Goal: Task Accomplishment & Management: Complete application form

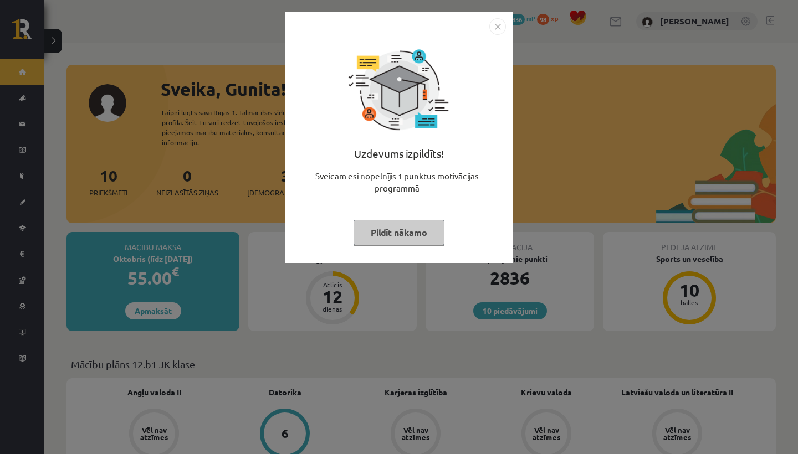
click at [408, 225] on button "Pildīt nākamo" at bounding box center [399, 232] width 91 height 25
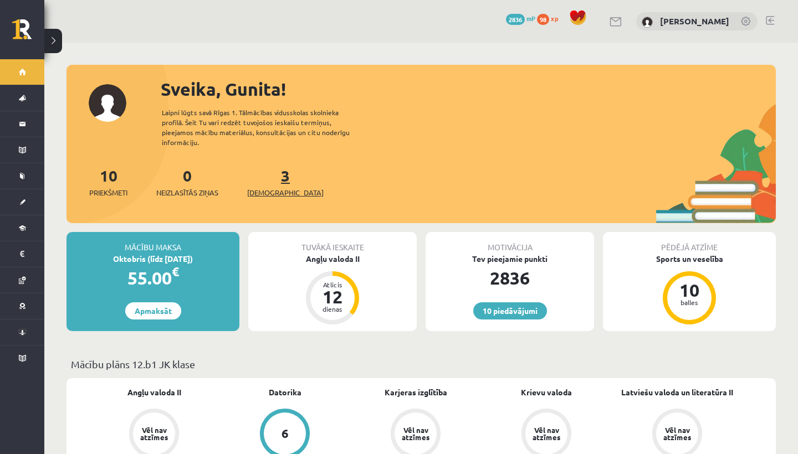
click at [262, 187] on span "[DEMOGRAPHIC_DATA]" at bounding box center [285, 192] width 76 height 11
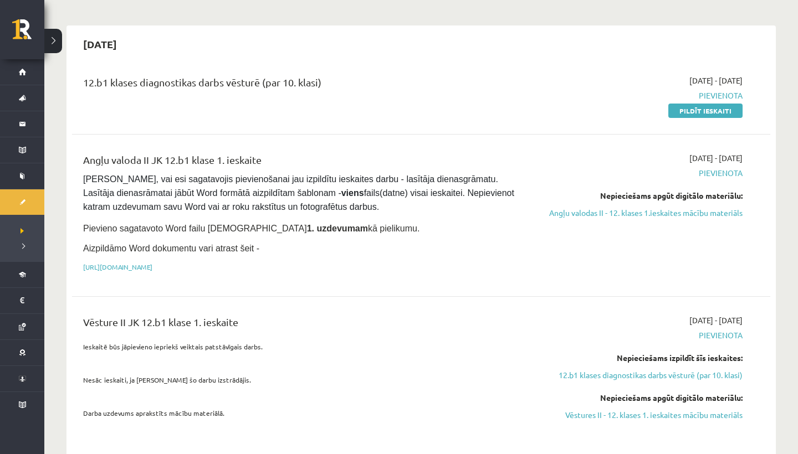
scroll to position [83, 0]
click at [590, 220] on div "2025-09-01 - 2025-09-30 Pievienota Nepieciešams apgūt digitālo materiālu: Angļu…" at bounding box center [638, 216] width 226 height 126
click at [590, 218] on link "Angļu valodas II - 12. klases 1.ieskaites mācību materiāls" at bounding box center [638, 214] width 209 height 12
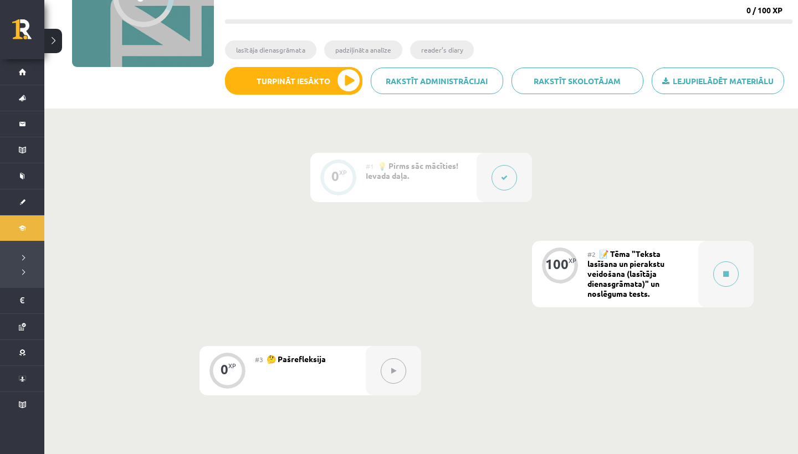
scroll to position [182, 0]
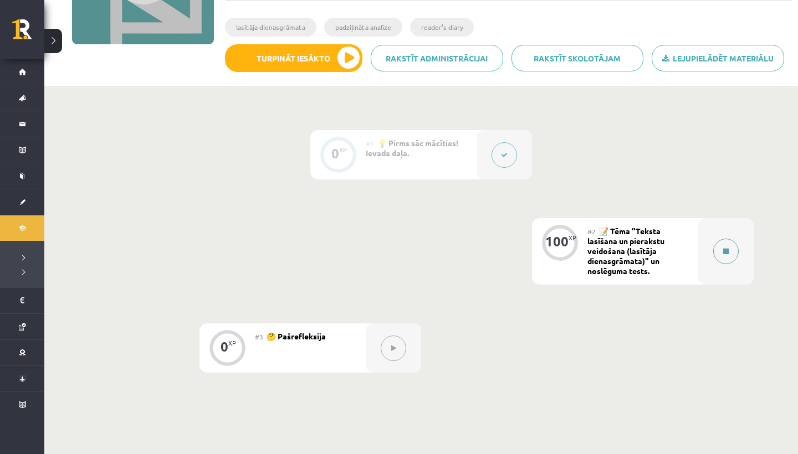
click at [735, 267] on div at bounding box center [725, 251] width 55 height 67
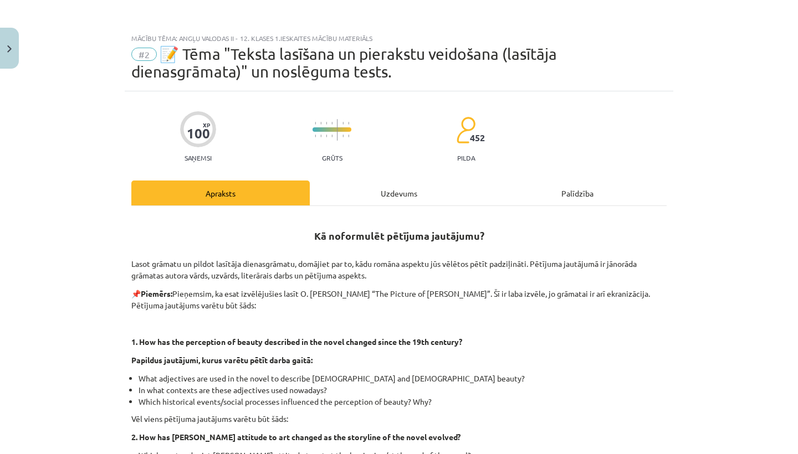
click at [406, 187] on div "Uzdevums" at bounding box center [399, 193] width 178 height 25
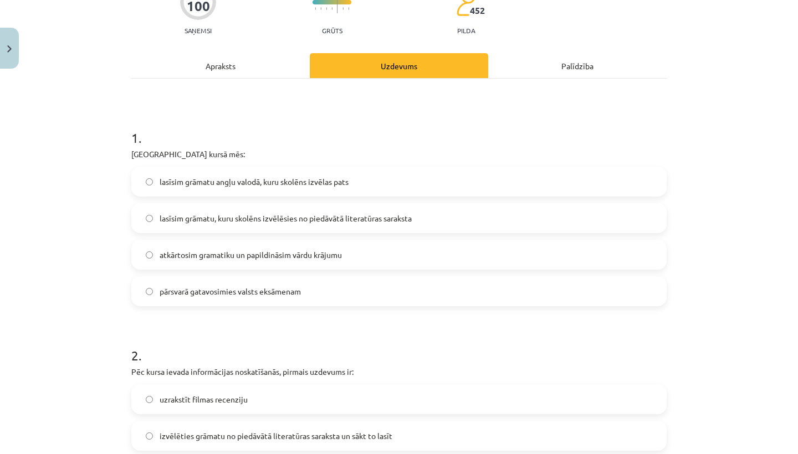
scroll to position [147, 0]
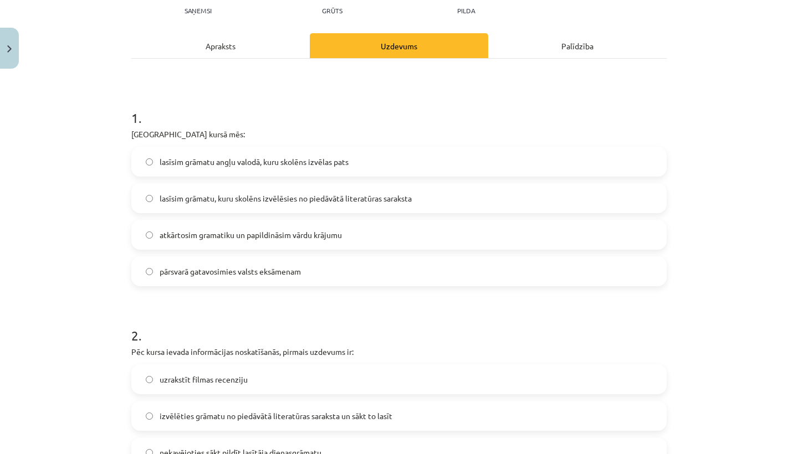
click at [229, 197] on span "lasīsim grāmatu, kuru skolēns izvēlēsies no piedāvātā literatūras saraksta" at bounding box center [286, 199] width 252 height 12
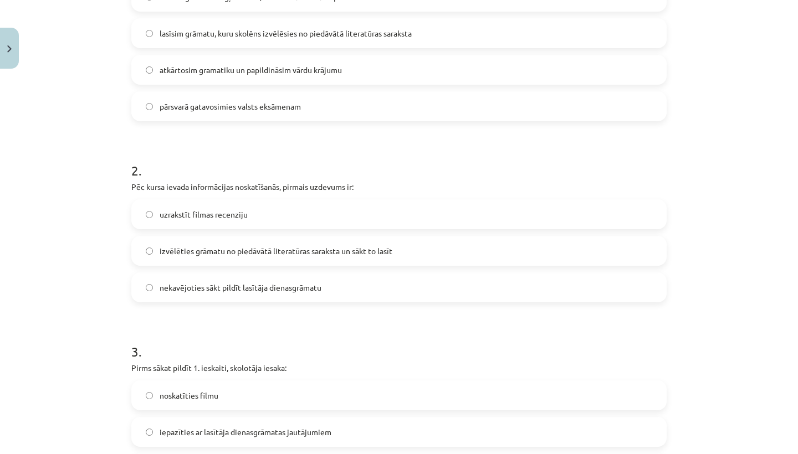
scroll to position [313, 0]
click at [155, 257] on label "izvēlēties grāmatu no piedāvātā literatūras saraksta un sākt to lasīt" at bounding box center [398, 251] width 533 height 28
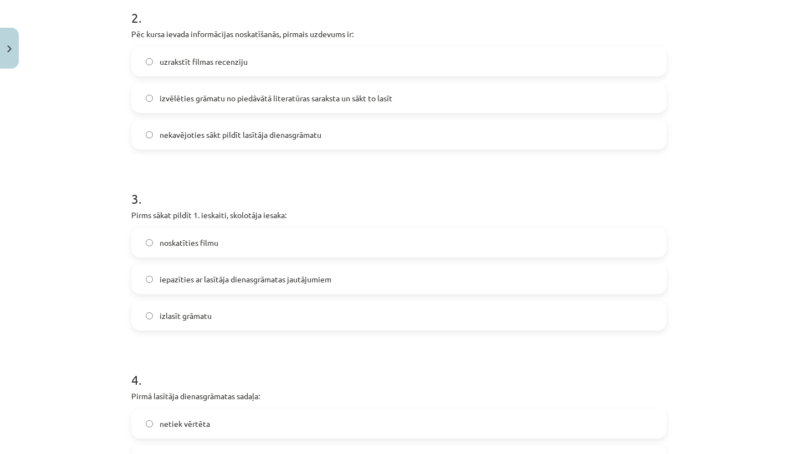
scroll to position [467, 0]
click at [174, 279] on span "iepazīties ar lasītāja dienasgrāmatas jautājumiem" at bounding box center [246, 279] width 172 height 12
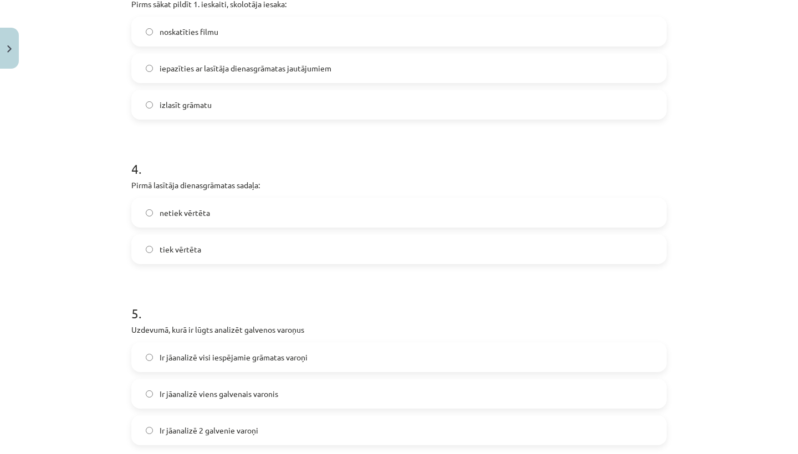
scroll to position [677, 0]
click at [147, 205] on label "netiek vērtēta" at bounding box center [398, 212] width 533 height 28
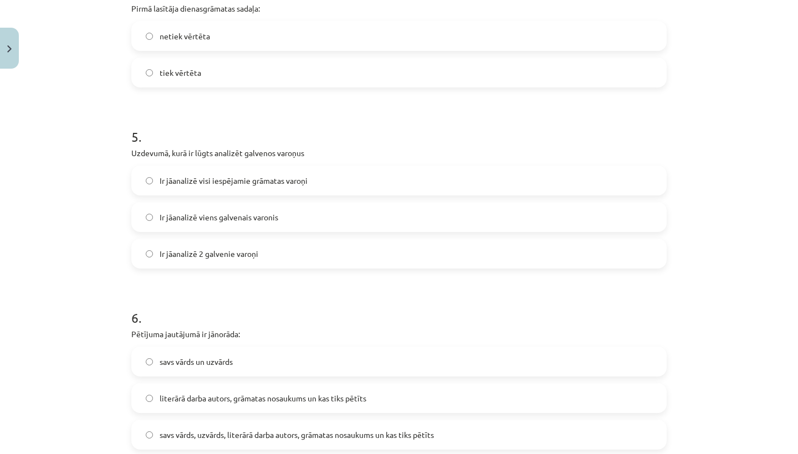
scroll to position [855, 0]
click at [201, 243] on label "Ir jāanalizē 2 galvenie varoņi" at bounding box center [398, 253] width 533 height 28
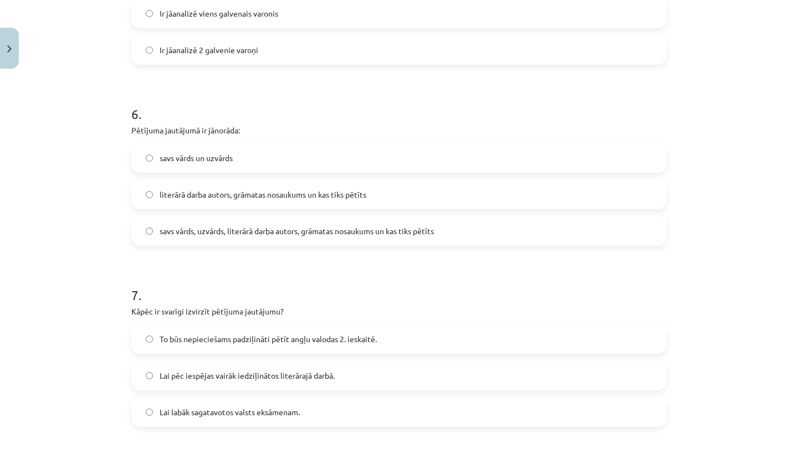
scroll to position [1061, 0]
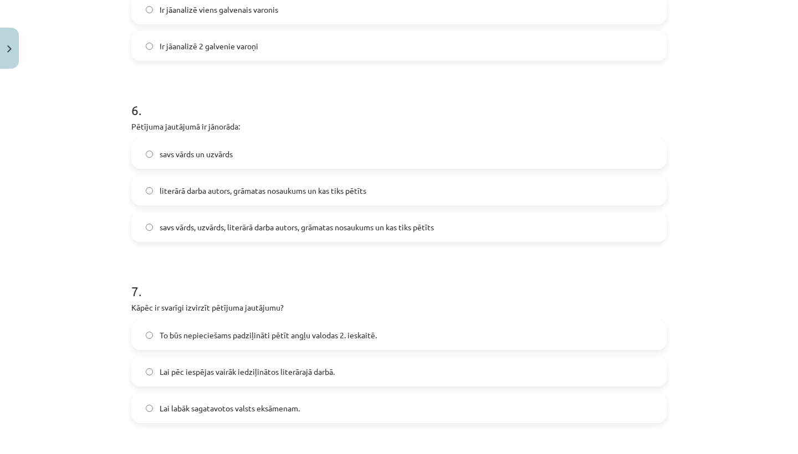
click at [174, 202] on label "literārā darba autors, grāmatas nosaukums un kas tiks pētīts" at bounding box center [398, 191] width 533 height 28
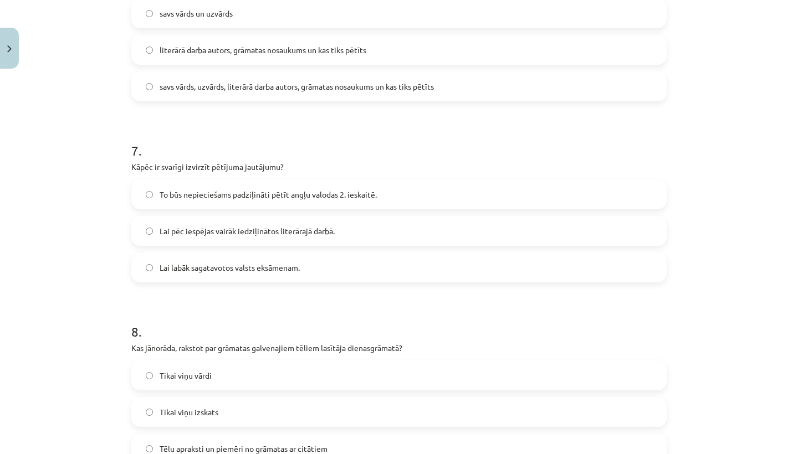
scroll to position [1207, 0]
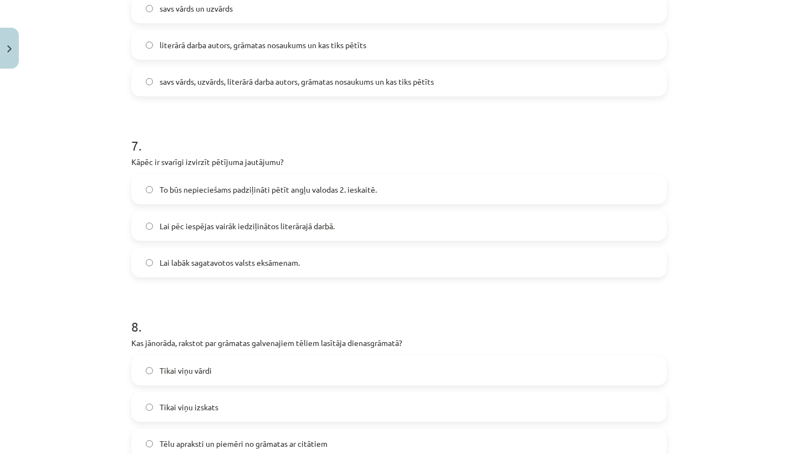
click at [205, 185] on span "To būs nepieciešams padziļināti pētīt angļu valodas 2. ieskaitē." at bounding box center [268, 190] width 217 height 12
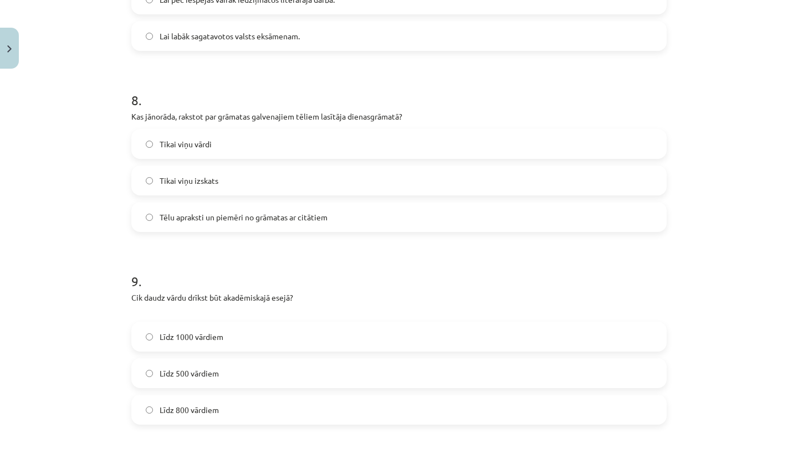
scroll to position [1438, 0]
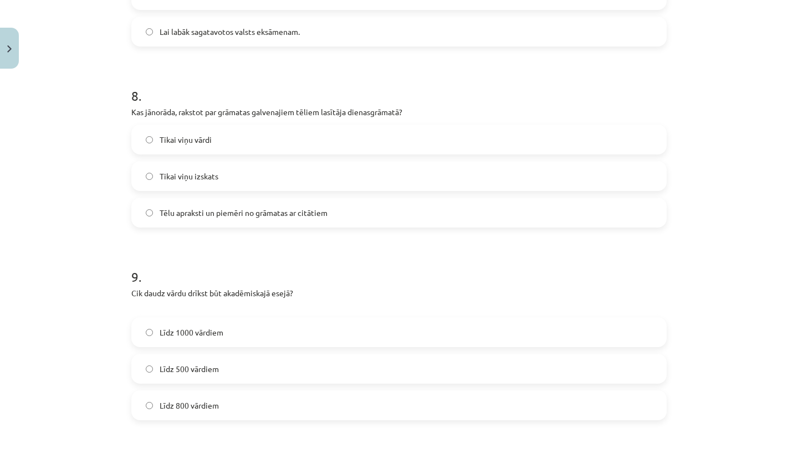
click at [192, 215] on span "Tēlu apraksti un piemēri no grāmatas ar citātiem" at bounding box center [244, 213] width 168 height 12
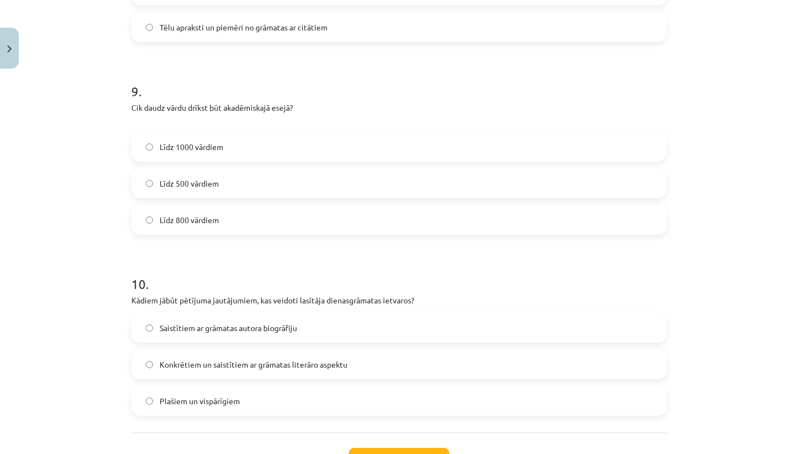
scroll to position [1625, 0]
click at [156, 217] on label "Līdz 800 vārdiem" at bounding box center [398, 219] width 533 height 28
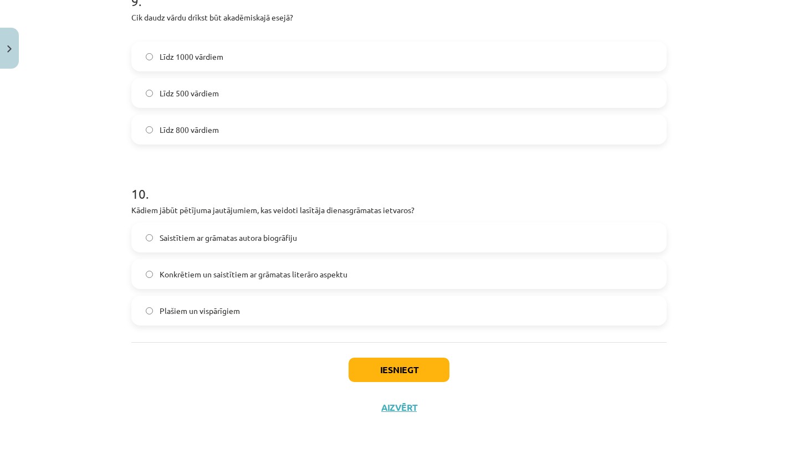
scroll to position [1716, 0]
click at [186, 284] on label "Konkrētiem un saistītiem ar grāmatas literāro aspektu" at bounding box center [398, 274] width 533 height 28
click at [386, 374] on button "Iesniegt" at bounding box center [399, 370] width 101 height 24
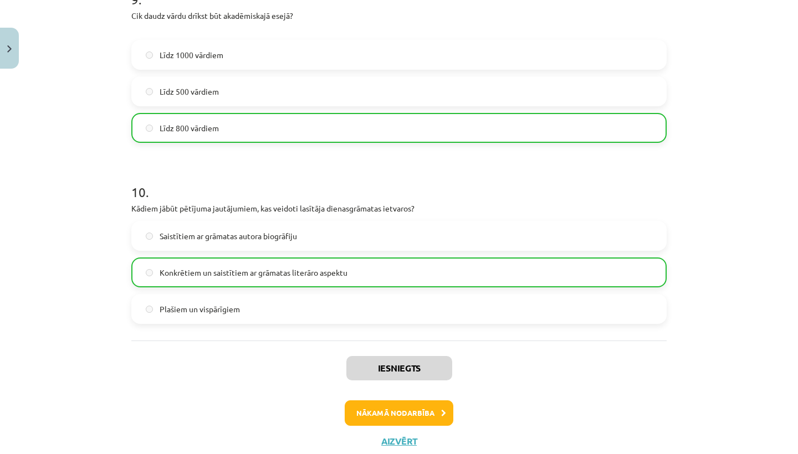
click at [375, 413] on button "Nākamā nodarbība" at bounding box center [399, 413] width 109 height 25
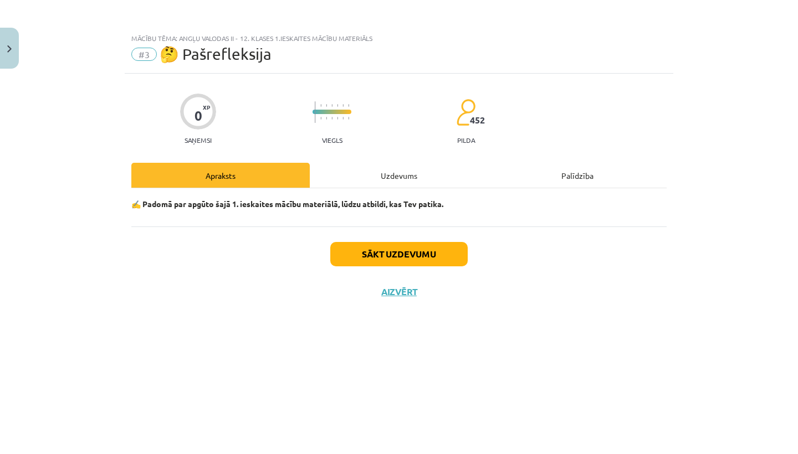
click at [366, 251] on button "Sākt uzdevumu" at bounding box center [398, 254] width 137 height 24
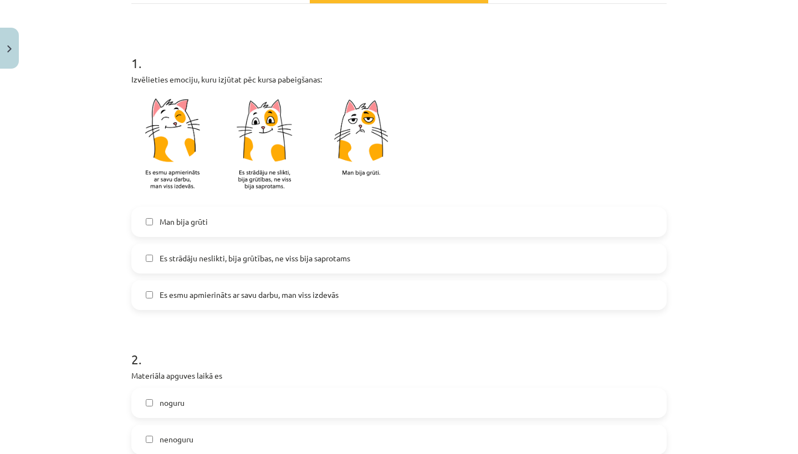
scroll to position [185, 0]
click at [298, 289] on span "Es esmu apmierināts ar savu darbu, man viss izdevās" at bounding box center [249, 295] width 179 height 12
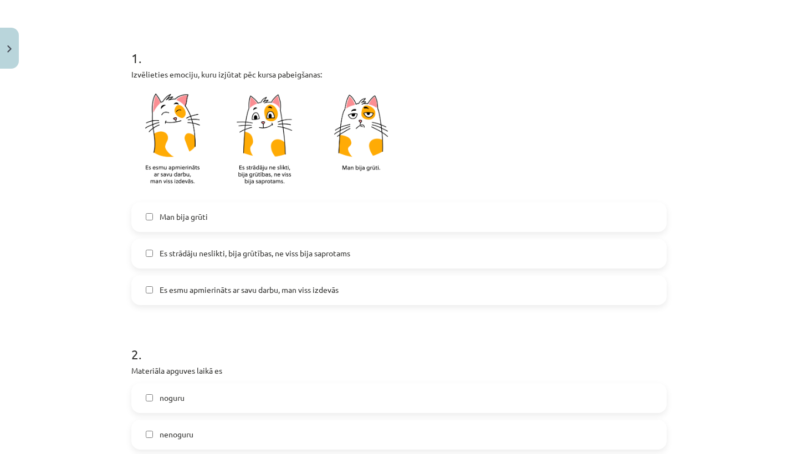
scroll to position [193, 0]
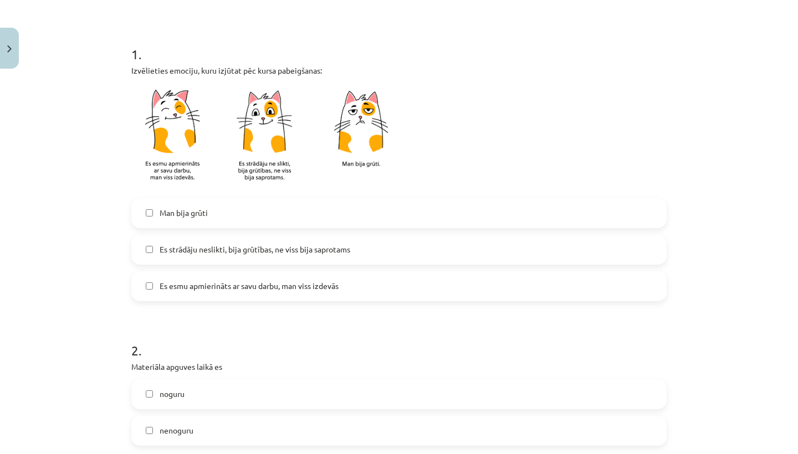
click at [15, 49] on button "Close" at bounding box center [9, 48] width 19 height 41
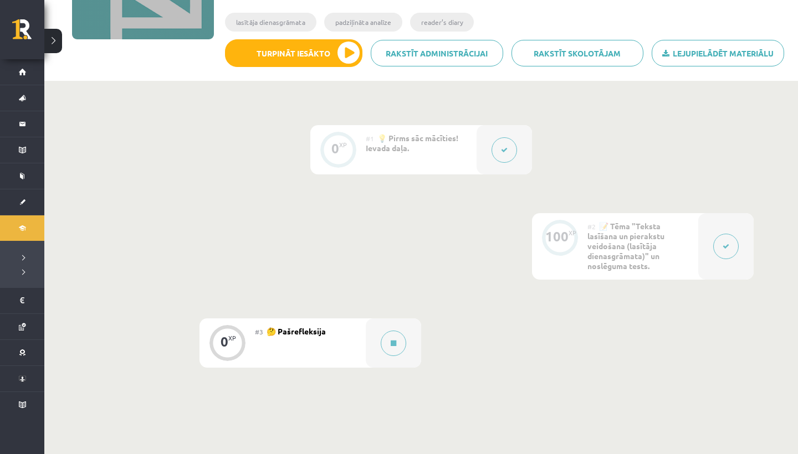
scroll to position [205, 0]
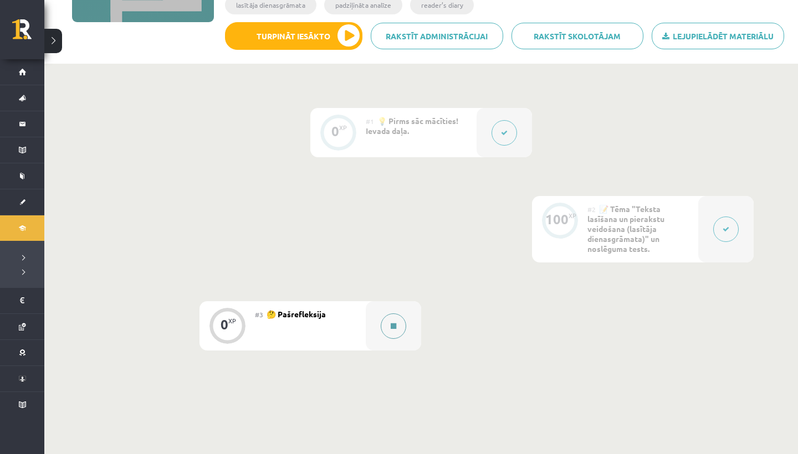
click at [410, 335] on div at bounding box center [393, 325] width 55 height 49
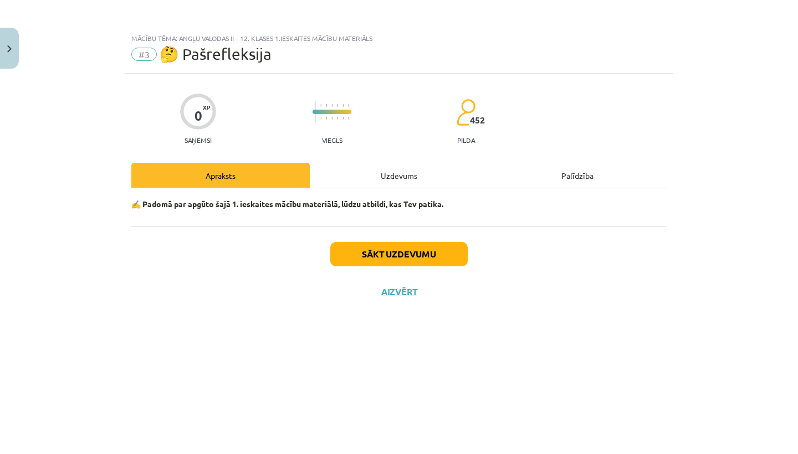
click at [397, 176] on div "Uzdevums" at bounding box center [399, 175] width 178 height 25
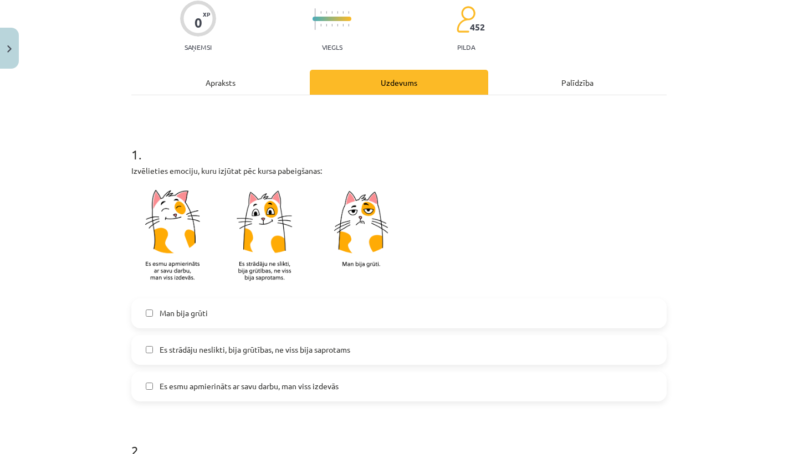
click at [243, 396] on label "Es esmu apmierināts ar savu darbu, man viss izdevās" at bounding box center [398, 386] width 533 height 28
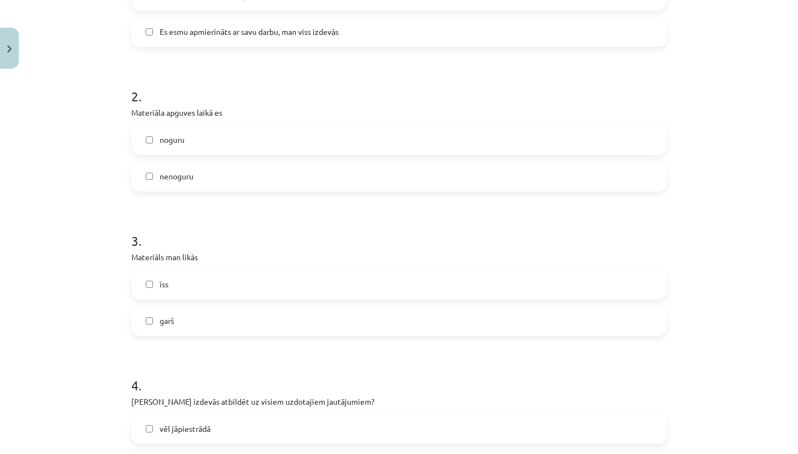
scroll to position [482, 0]
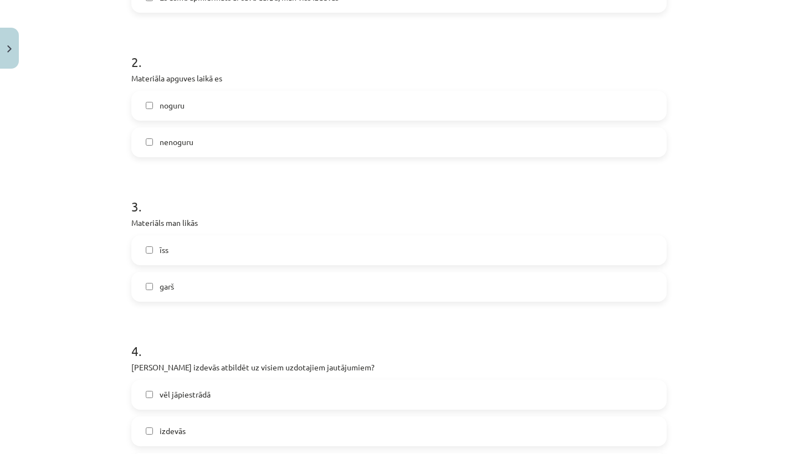
click at [148, 137] on label "nenoguru" at bounding box center [398, 143] width 533 height 28
click at [151, 262] on label "īss" at bounding box center [398, 251] width 533 height 28
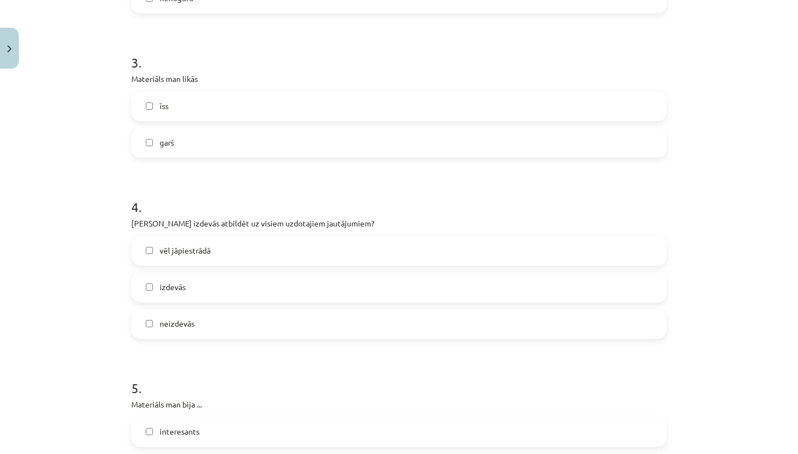
scroll to position [627, 0]
click at [151, 292] on label "izdevās" at bounding box center [398, 287] width 533 height 28
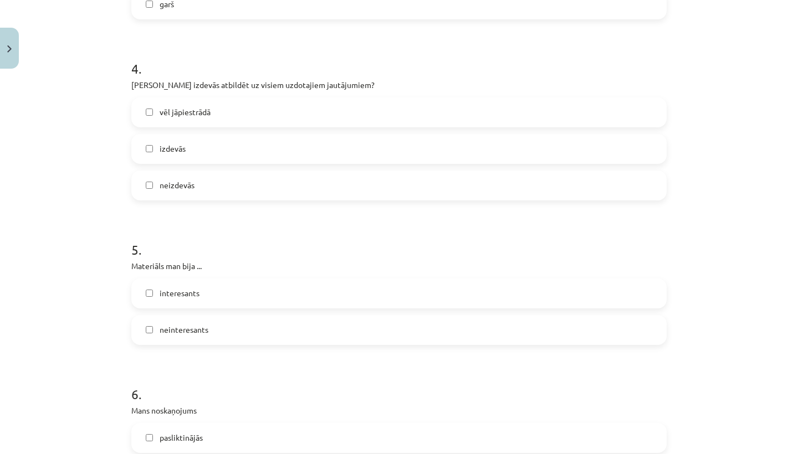
scroll to position [775, 0]
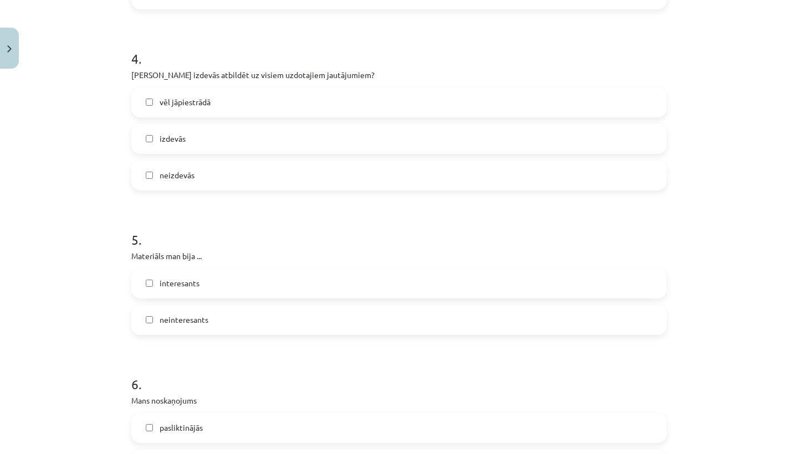
click at [142, 285] on label "interesants" at bounding box center [398, 284] width 533 height 28
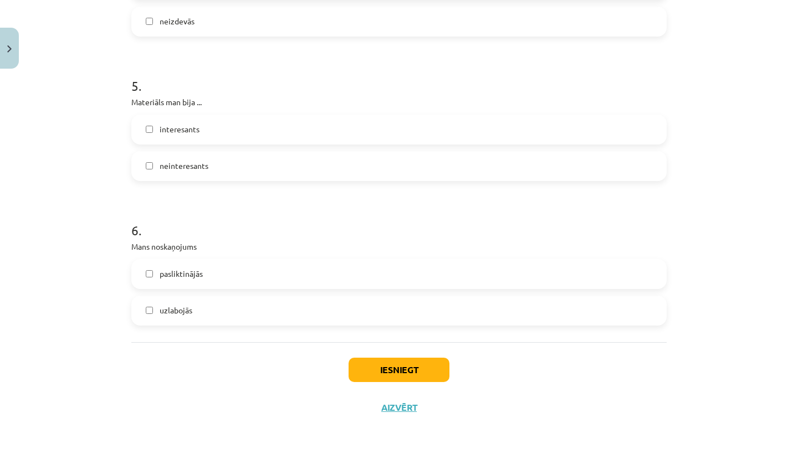
scroll to position [931, 0]
click at [142, 312] on label "uzlabojās" at bounding box center [398, 311] width 533 height 28
click at [416, 366] on button "Iesniegt" at bounding box center [399, 370] width 101 height 24
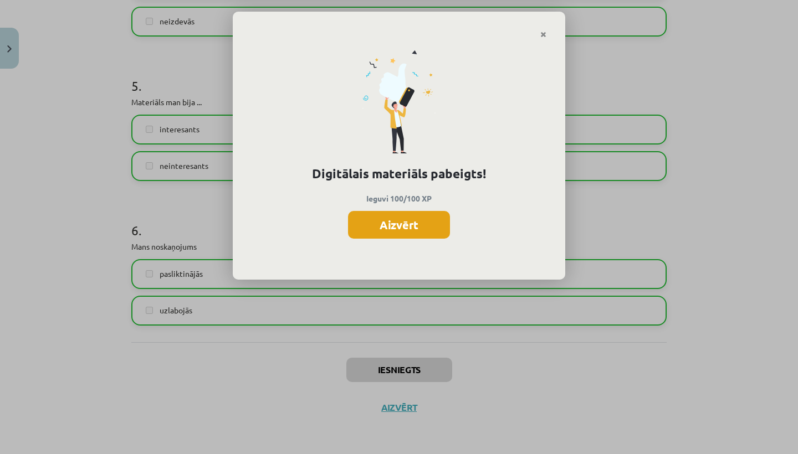
click at [402, 226] on button "Aizvērt" at bounding box center [399, 225] width 102 height 28
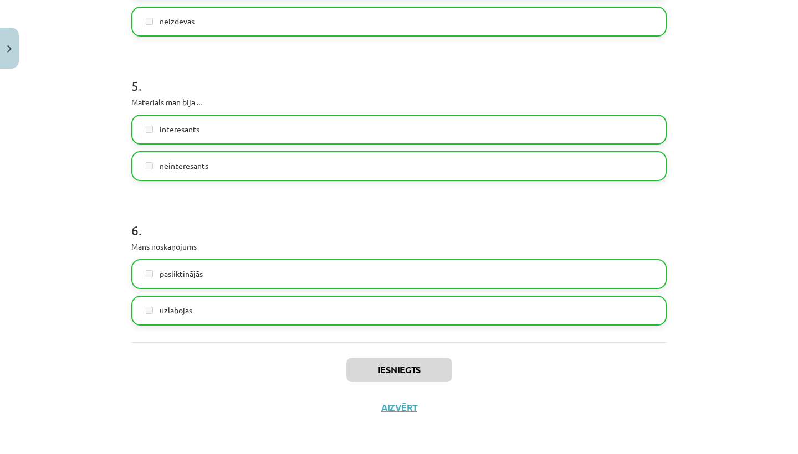
click at [394, 397] on div "Iesniegts Aizvērt" at bounding box center [398, 381] width 535 height 78
click at [394, 404] on button "Aizvērt" at bounding box center [399, 407] width 42 height 11
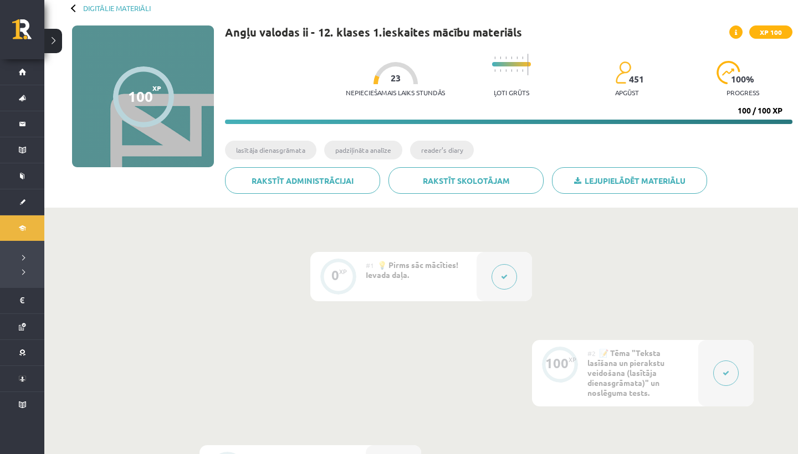
scroll to position [42, 0]
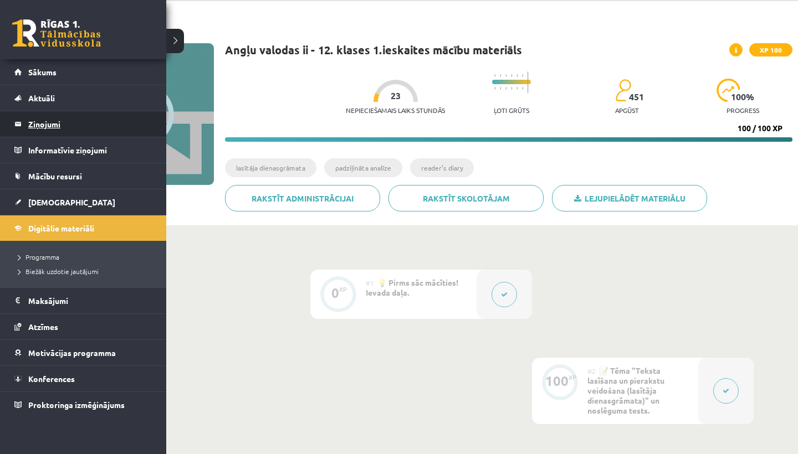
click at [38, 125] on legend "Ziņojumi 0" at bounding box center [90, 123] width 124 height 25
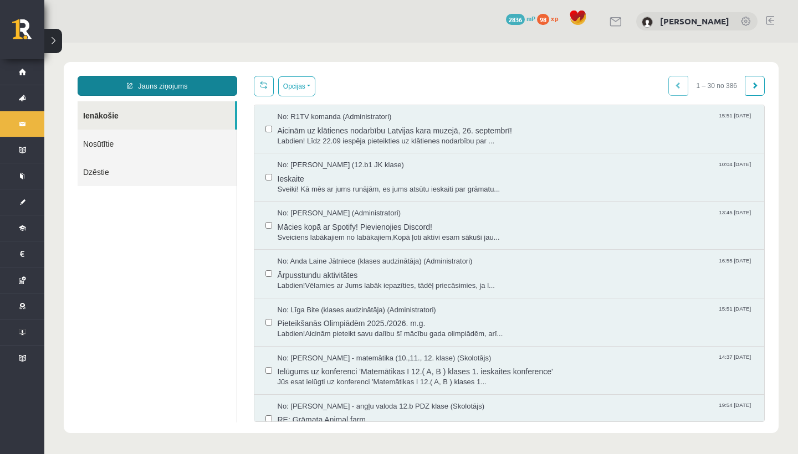
click at [176, 85] on link "Jauns ziņojums" at bounding box center [158, 86] width 160 height 20
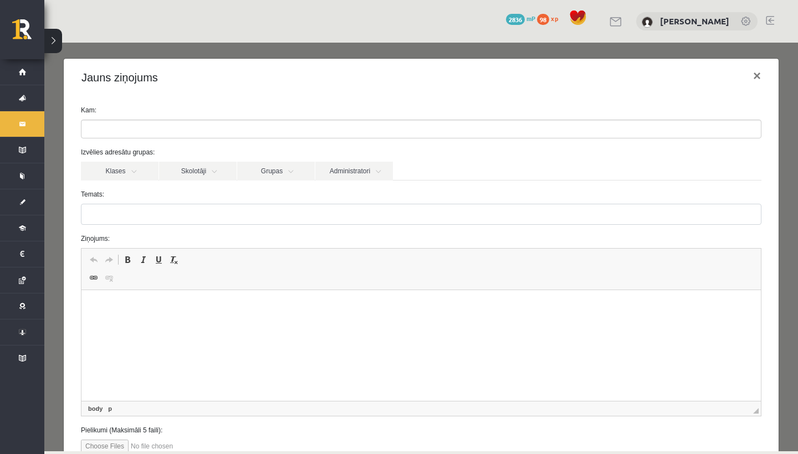
click at [262, 308] on p "Rich Text Editor, wiswyg-editor-47433901177540-1758283709-924" at bounding box center [421, 307] width 657 height 12
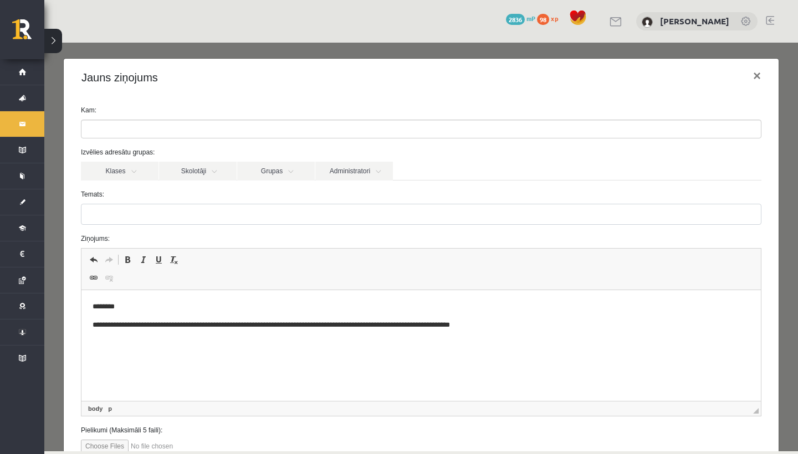
click at [326, 342] on html "**********" at bounding box center [420, 316] width 679 height 52
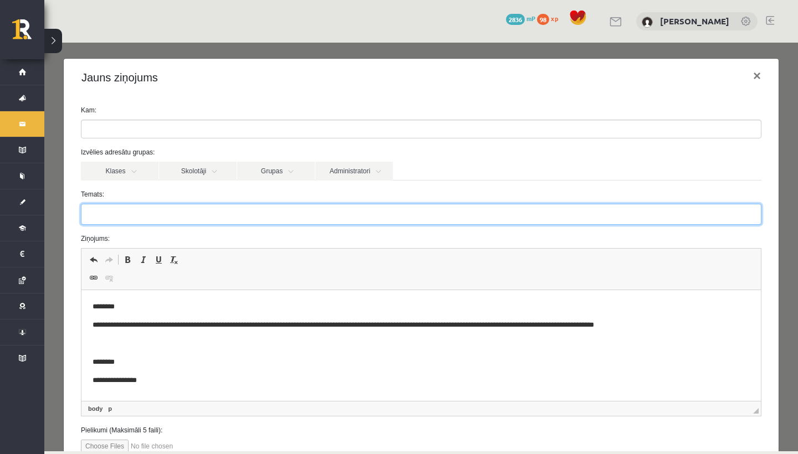
click at [200, 213] on input "Temats:" at bounding box center [421, 214] width 681 height 21
type input "**********"
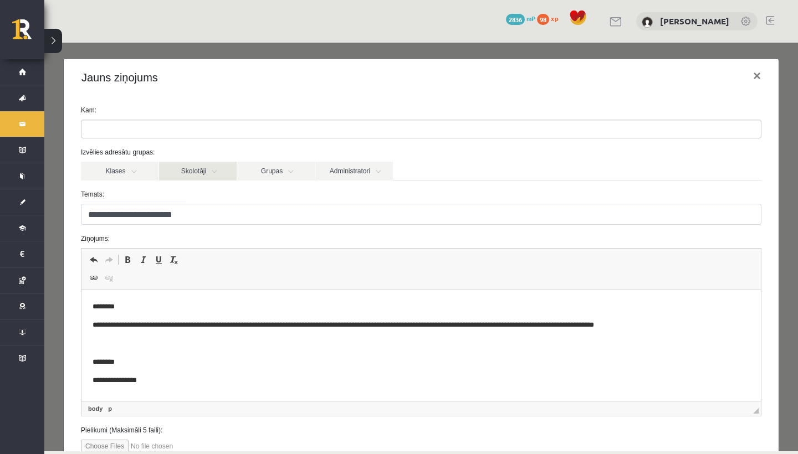
click at [209, 177] on link "Skolotāji" at bounding box center [198, 171] width 78 height 19
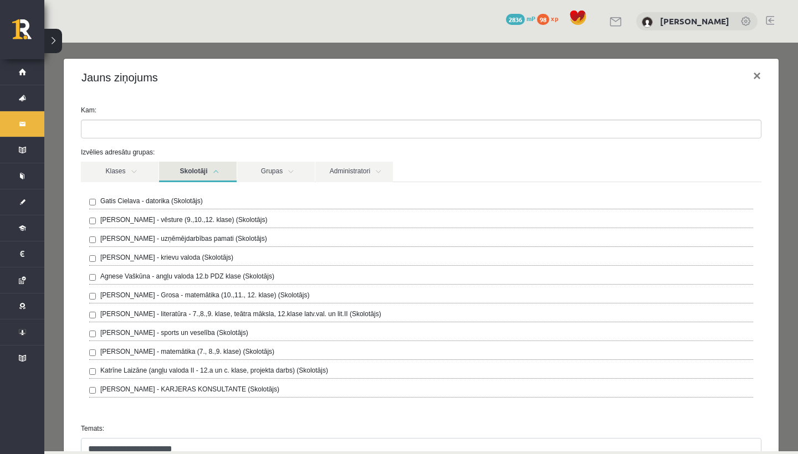
click at [156, 277] on label "Agnese Vaškūna - angļu valoda 12.b PDZ klase (Skolotājs)" at bounding box center [187, 277] width 174 height 10
click at [195, 170] on link "Skolotāji" at bounding box center [198, 172] width 78 height 21
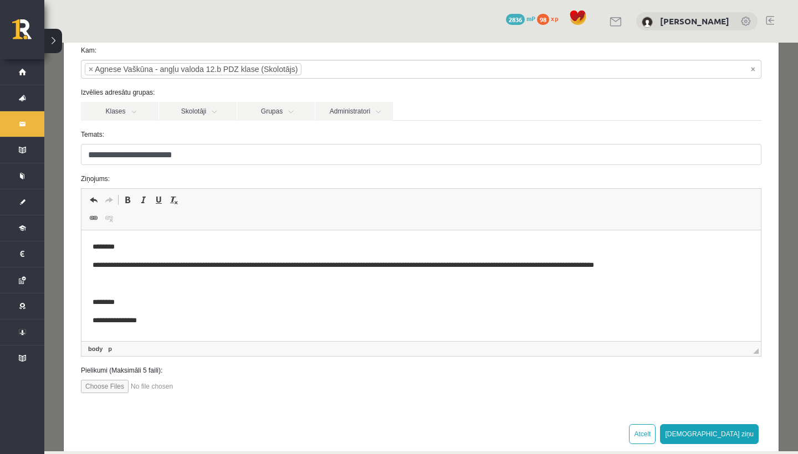
scroll to position [77, 0]
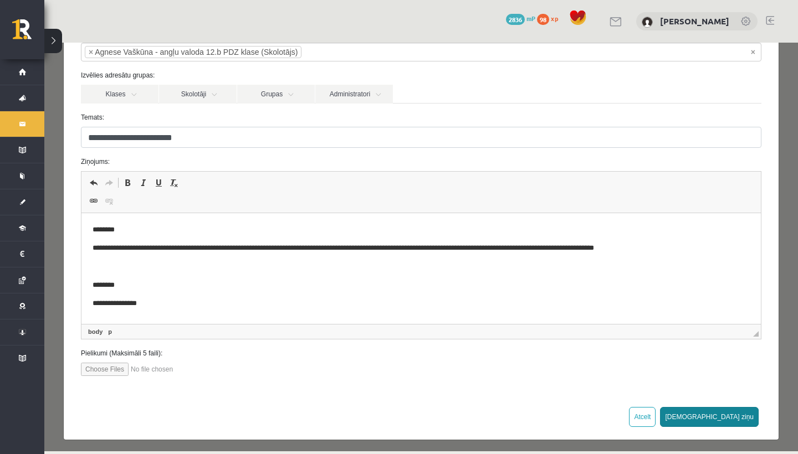
click at [749, 411] on button "Sūtīt ziņu" at bounding box center [709, 417] width 99 height 20
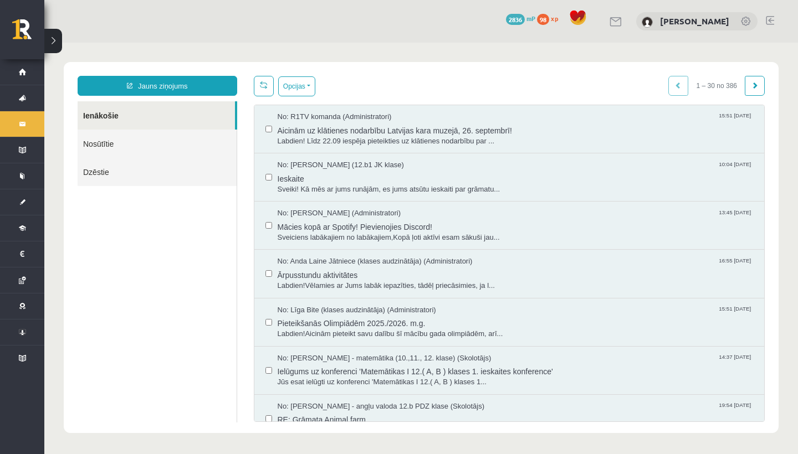
scroll to position [0, 0]
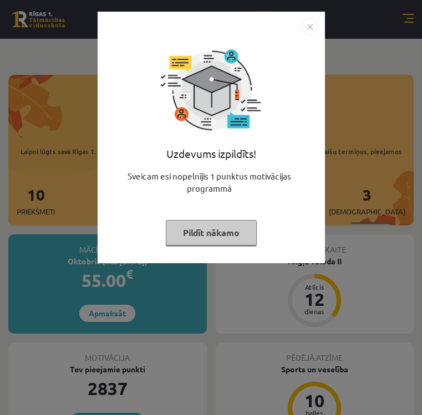
click at [191, 234] on button "Pildīt nākamo" at bounding box center [211, 232] width 91 height 25
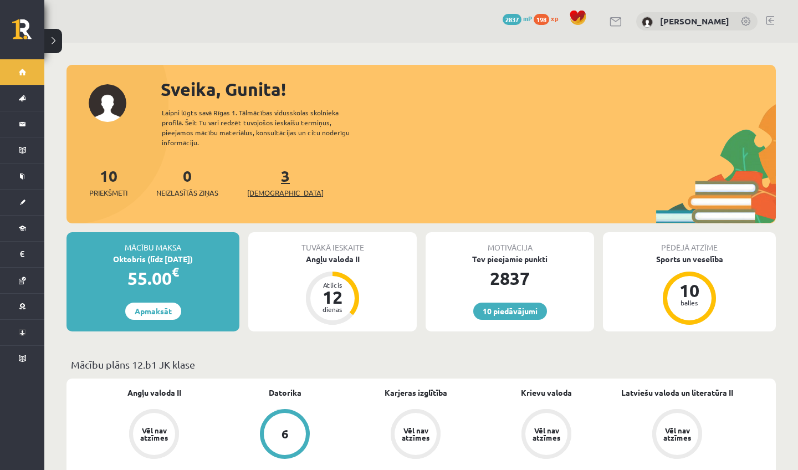
click at [268, 187] on span "[DEMOGRAPHIC_DATA]" at bounding box center [285, 192] width 76 height 11
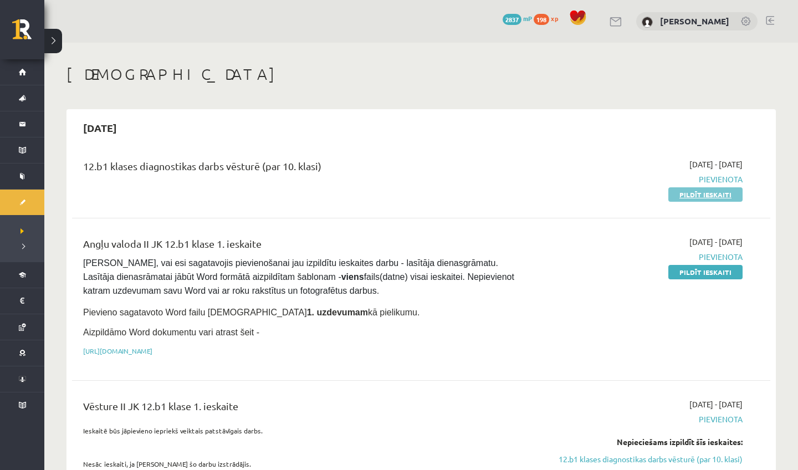
click at [686, 196] on link "Pildīt ieskaiti" at bounding box center [705, 194] width 74 height 14
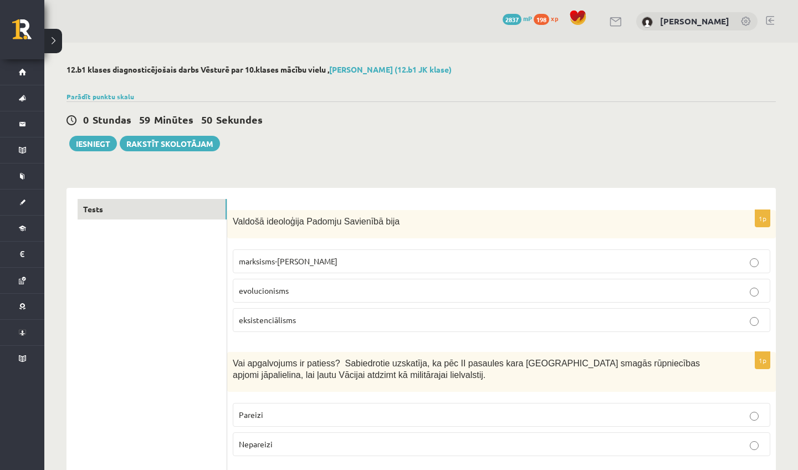
click at [249, 257] on span "marksisms-[PERSON_NAME]" at bounding box center [288, 261] width 99 height 10
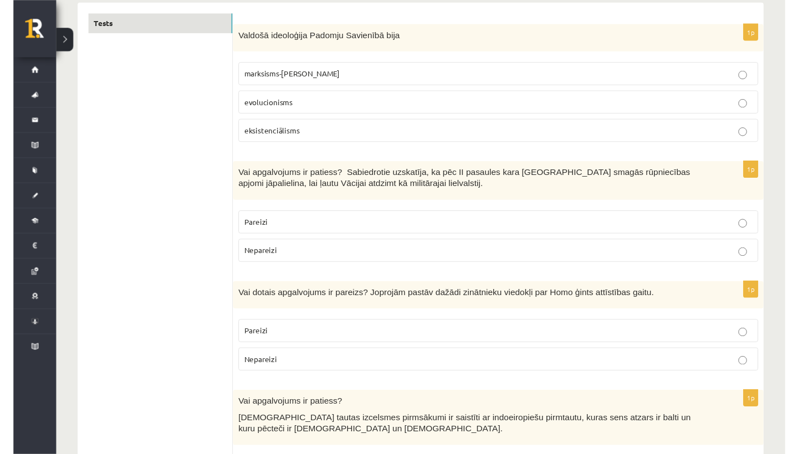
scroll to position [194, 0]
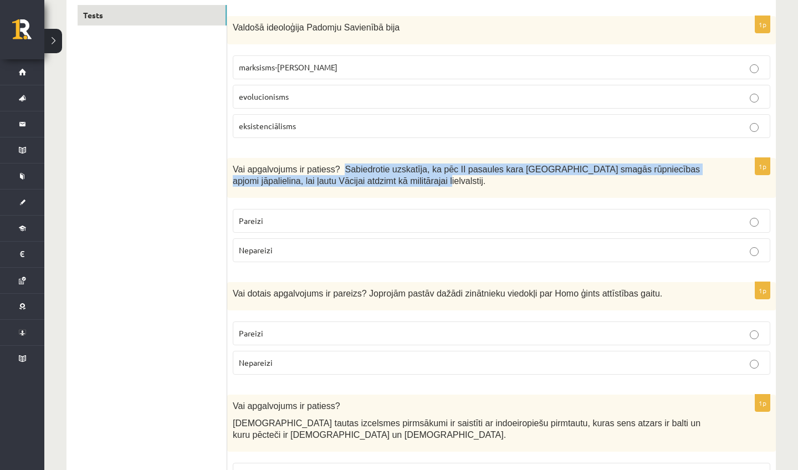
drag, startPoint x: 345, startPoint y: 167, endPoint x: 349, endPoint y: 190, distance: 23.1
click at [349, 190] on div "Vai apgalvojums ir patiess? Sabiedrotie uzskatīja, ka pēc II pasaules kara Vāci…" at bounding box center [501, 178] width 549 height 40
copy span "Sabiedrotie uzskatīja, ka pēc II pasaules kara Vācijā smagās rūpniecības apjomi…"
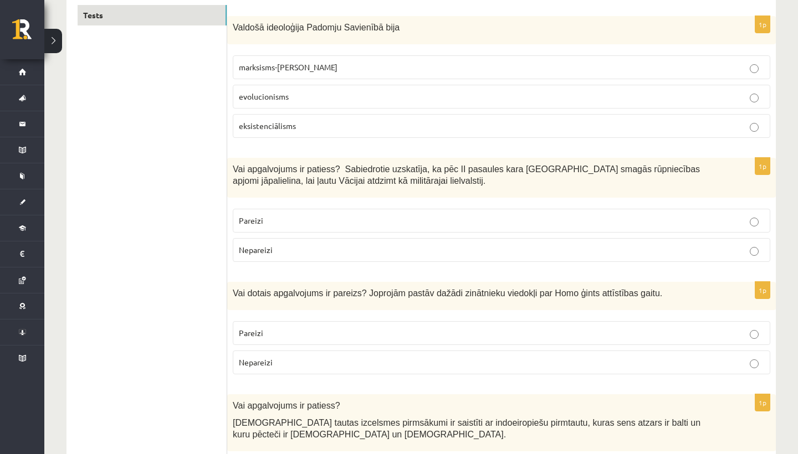
click at [254, 254] on p "Nepareizi" at bounding box center [501, 250] width 525 height 12
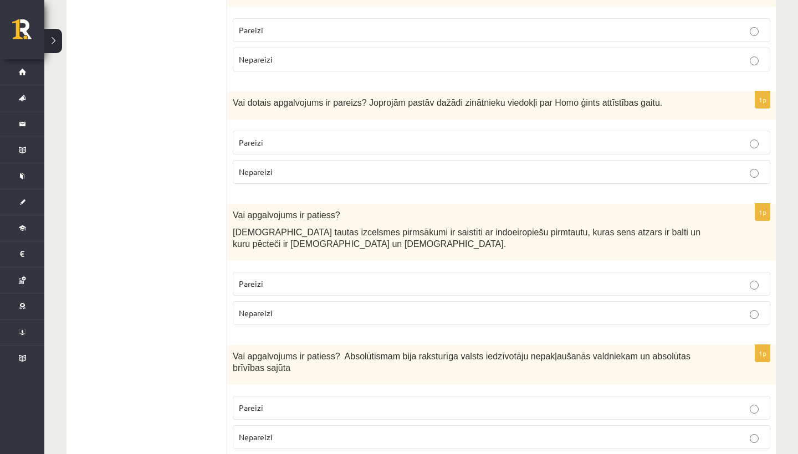
scroll to position [385, 0]
click at [262, 140] on span "Pareizi" at bounding box center [251, 142] width 24 height 10
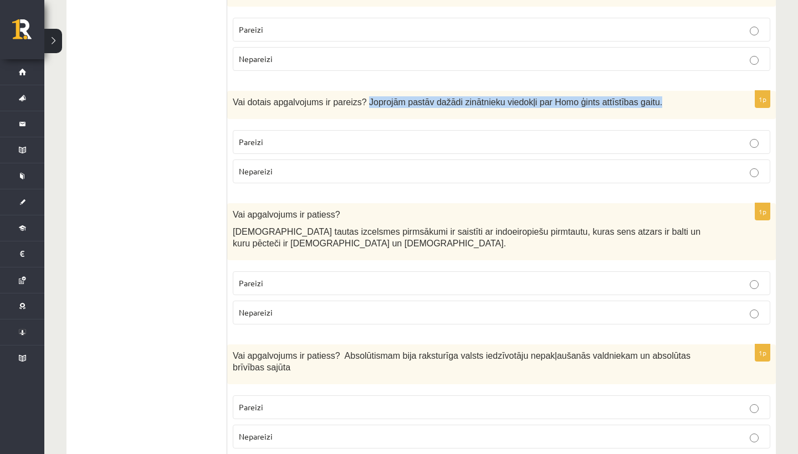
drag, startPoint x: 369, startPoint y: 98, endPoint x: 378, endPoint y: 116, distance: 20.1
click at [378, 116] on div "Vai dotais apgalvojums ir pareizs? Joprojām pastāv dažādi zinātnieku viedokļi p…" at bounding box center [501, 105] width 549 height 28
copy span "Joprojām pastāv dažādi zinātnieku viedokļi par Homo ģints attīstības gaitu."
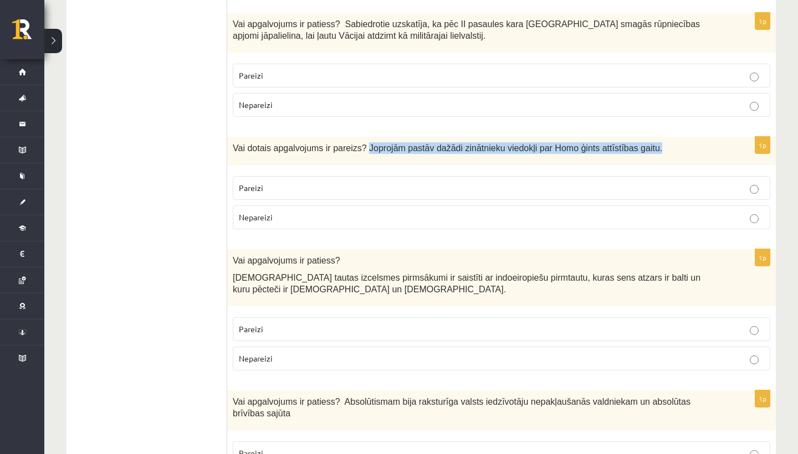
scroll to position [341, 0]
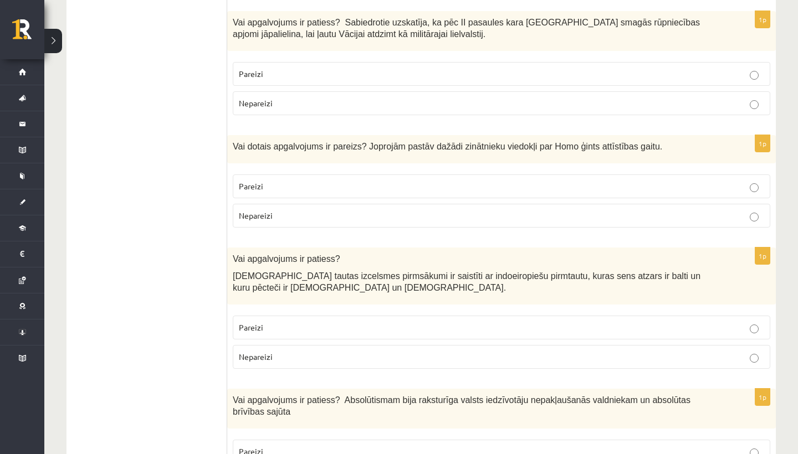
click at [256, 186] on span "Pareizi" at bounding box center [251, 186] width 24 height 10
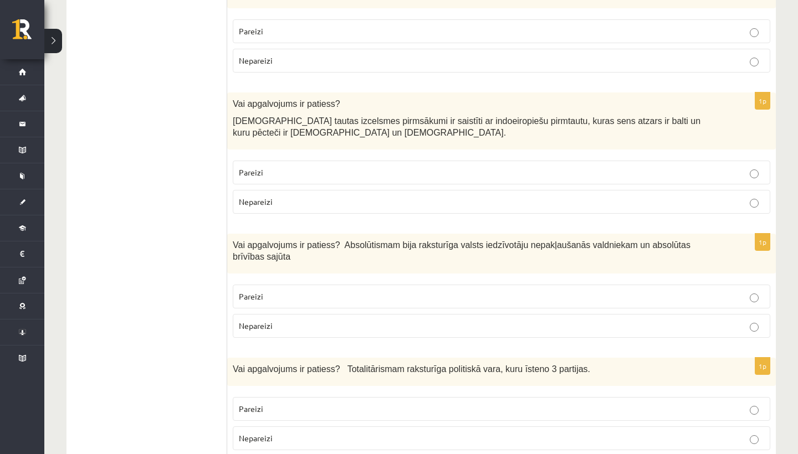
scroll to position [496, 0]
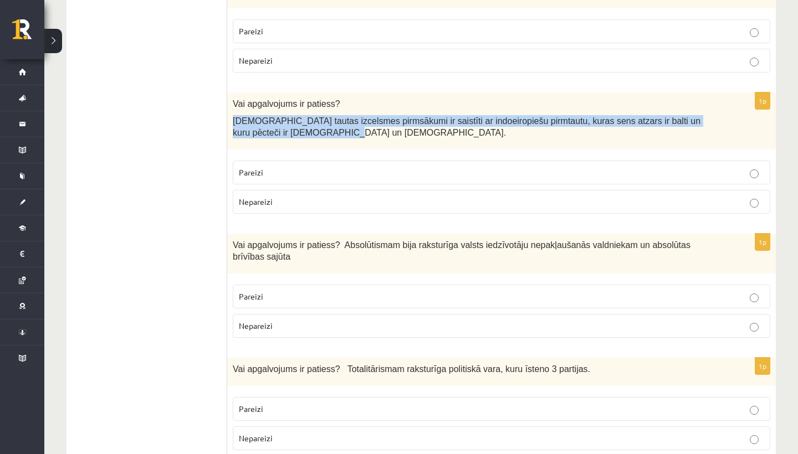
drag, startPoint x: 234, startPoint y: 121, endPoint x: 244, endPoint y: 141, distance: 22.3
click at [244, 141] on div "Vai apgalvojums ir patiess? Latviešu tautas izcelsmes pirmsākumi ir saistīti ar…" at bounding box center [501, 121] width 549 height 57
copy span "Latviešu tautas izcelsmes pirmsākumi ir saistīti ar indoeiropiešu pirmtautu, ku…"
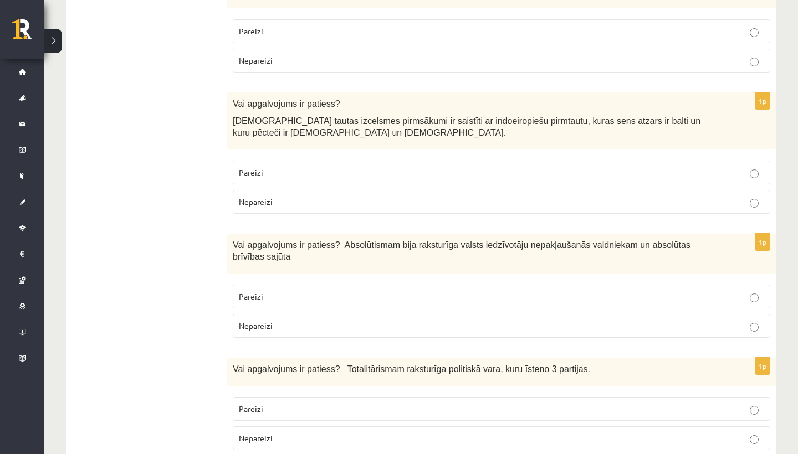
click at [295, 169] on p "Pareizi" at bounding box center [501, 173] width 525 height 12
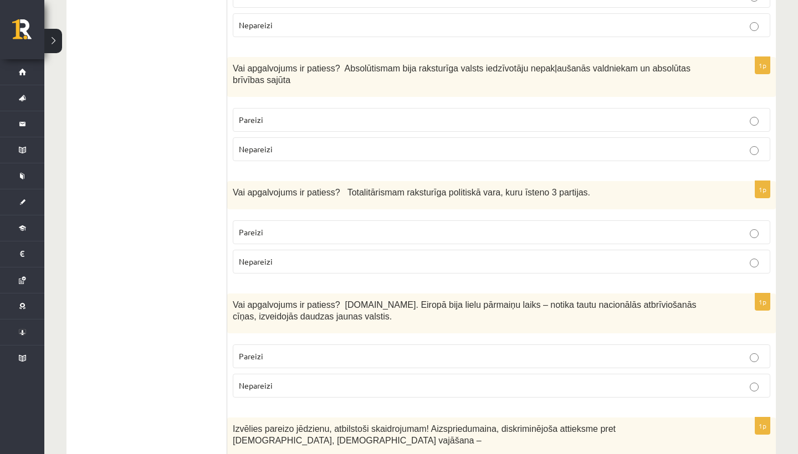
scroll to position [672, 0]
click at [279, 150] on p "Nepareizi" at bounding box center [501, 150] width 525 height 12
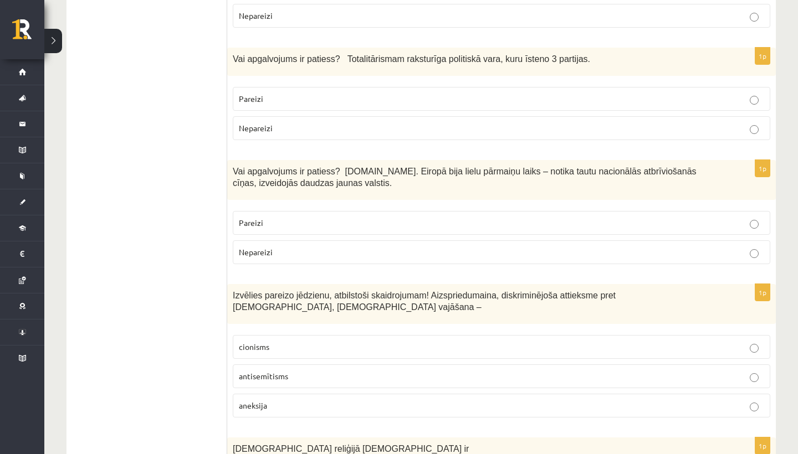
scroll to position [805, 0]
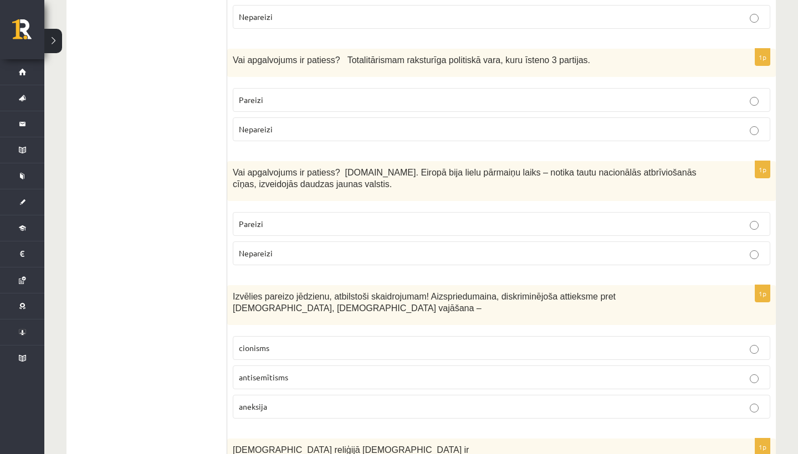
click at [252, 136] on label "Nepareizi" at bounding box center [502, 129] width 538 height 24
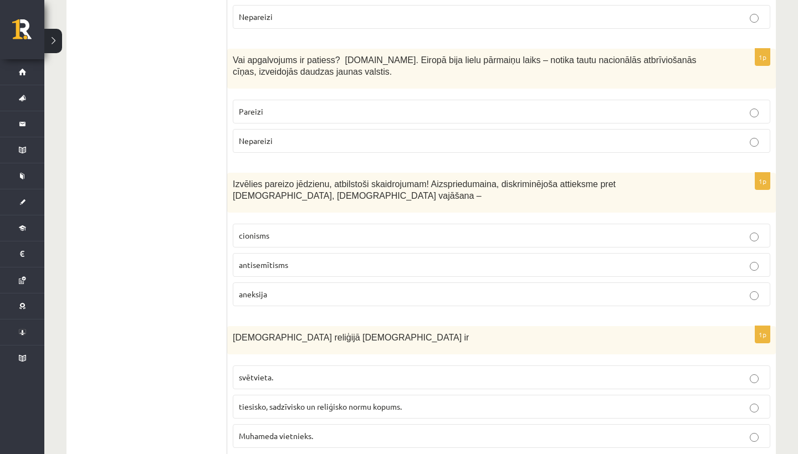
scroll to position [916, 0]
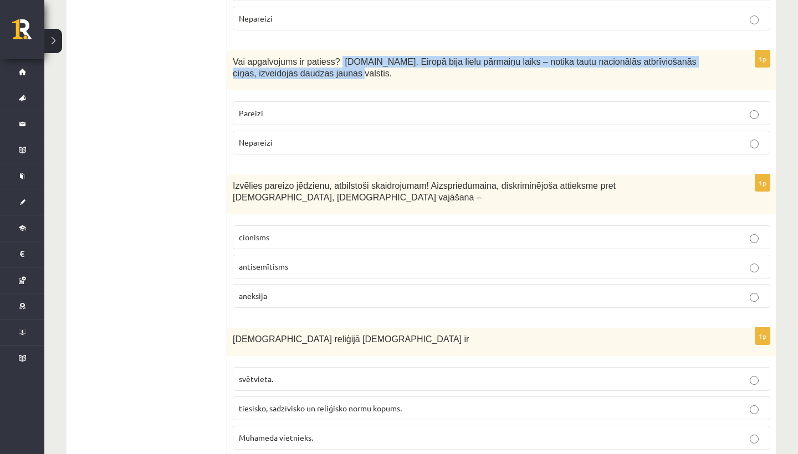
drag, startPoint x: 344, startPoint y: 60, endPoint x: 365, endPoint y: 74, distance: 25.5
click at [365, 74] on span "Vai apgalvojums ir patiess? 19.gs. Eiropā bija lielu pārmaiņu laiks – notika ta…" at bounding box center [465, 67] width 464 height 21
copy span "19.gs. Eiropā bija lielu pārmaiņu laiks – notika tautu nacionālās atbrīviošanās…"
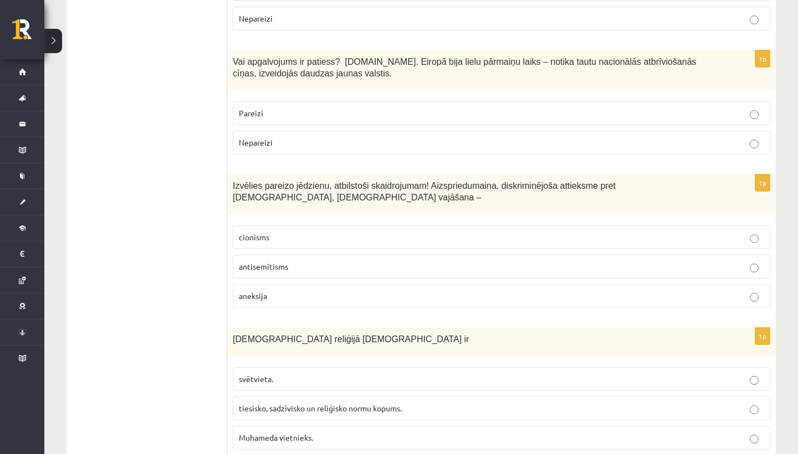
click at [347, 137] on p "Nepareizi" at bounding box center [501, 143] width 525 height 12
click at [270, 265] on span "antisemītisms" at bounding box center [263, 267] width 49 height 10
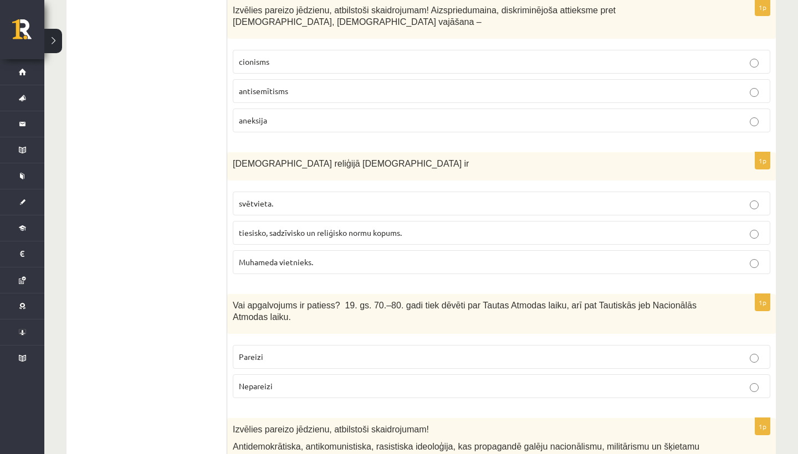
scroll to position [1092, 0]
click at [314, 227] on span "tiesisko, sadzīvisko un reliģisko normu kopums." at bounding box center [320, 232] width 163 height 10
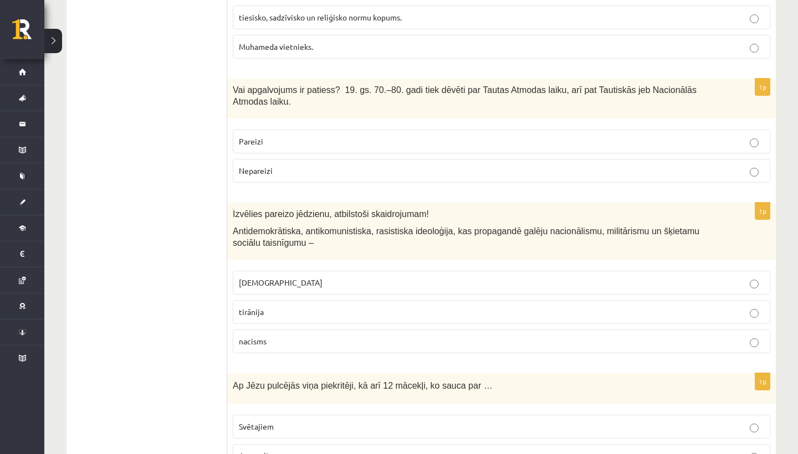
scroll to position [1307, 0]
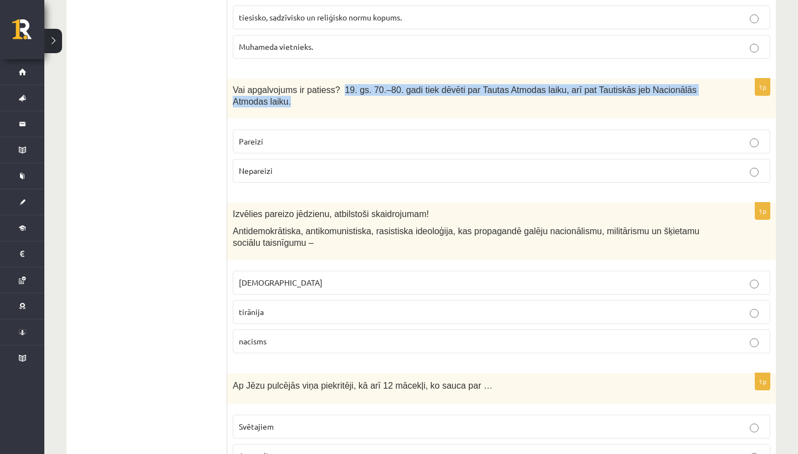
drag, startPoint x: 345, startPoint y: 86, endPoint x: 346, endPoint y: 100, distance: 13.9
click at [346, 100] on p "Vai apgalvojums ir patiess? 19. gs. 70.–80. gadi tiek dēvēti par Tautas Atmodas…" at bounding box center [474, 95] width 482 height 23
copy span "19. gs. 70.–80. gadi tiek dēvēti par Tautas Atmodas laiku, arī pat Tautiskās je…"
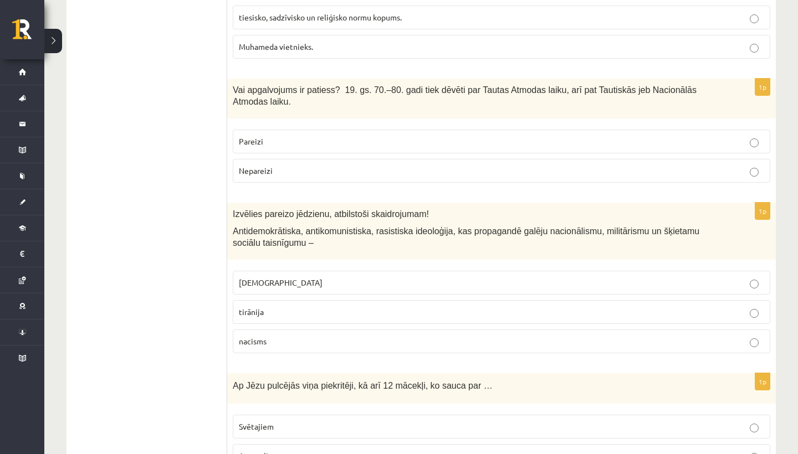
click at [266, 144] on label "Pareizi" at bounding box center [502, 142] width 538 height 24
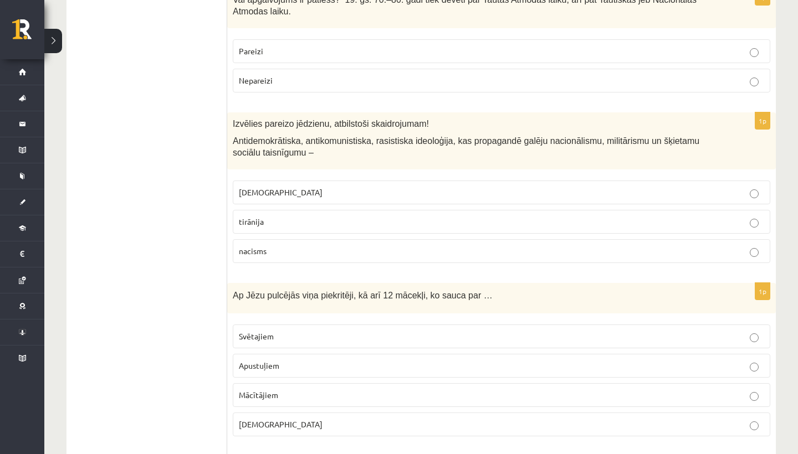
scroll to position [1398, 0]
click at [258, 187] on span "fašisms" at bounding box center [281, 192] width 84 height 10
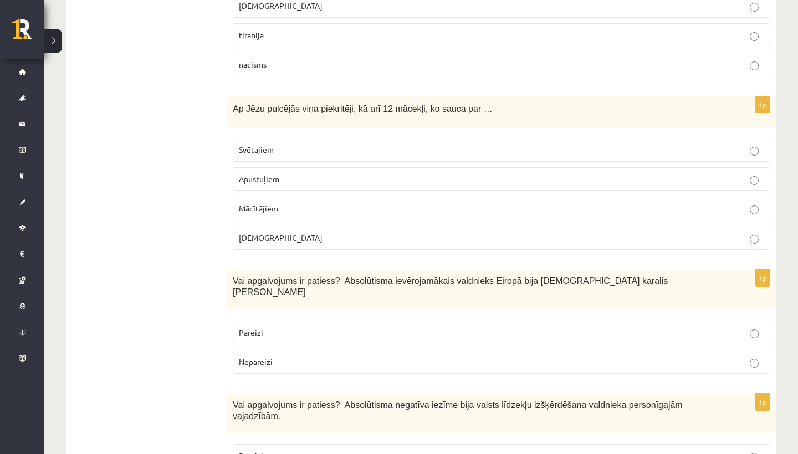
scroll to position [1586, 0]
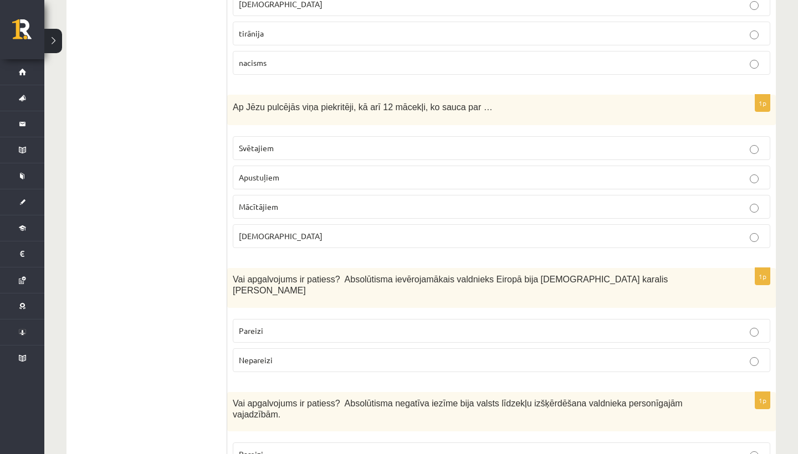
click at [242, 173] on span "Apustuļiem" at bounding box center [259, 177] width 40 height 10
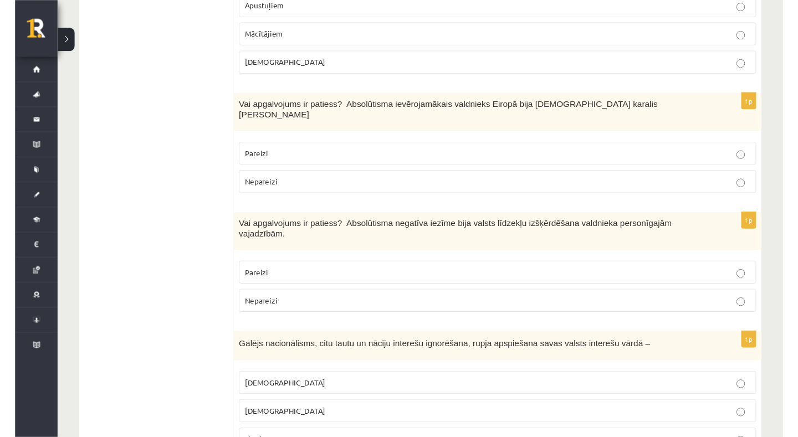
scroll to position [1768, 0]
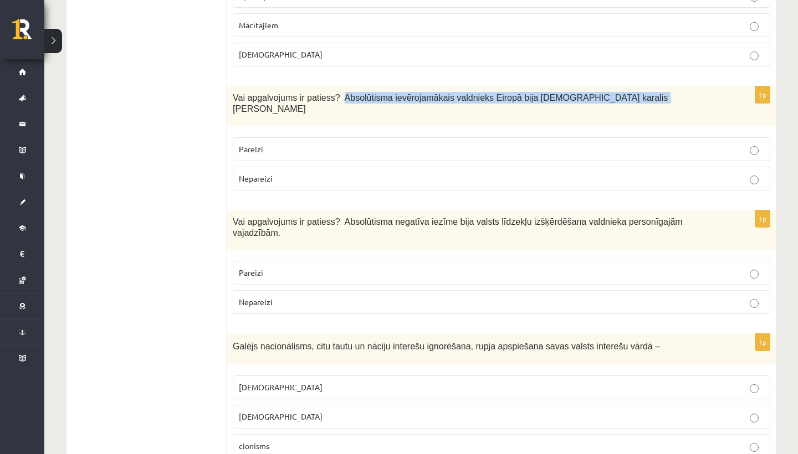
drag, startPoint x: 345, startPoint y: 91, endPoint x: 346, endPoint y: 98, distance: 6.7
click at [346, 98] on div "Vai apgalvojums ir patiess? Absolūtisma ievērojamākais valdnieks Eiropā bija Fr…" at bounding box center [501, 106] width 549 height 40
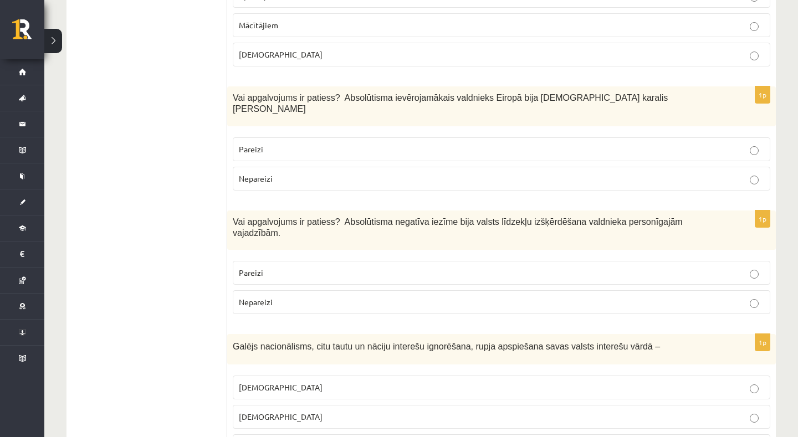
click at [163, 123] on ul "Tests" at bounding box center [153, 432] width 150 height 4002
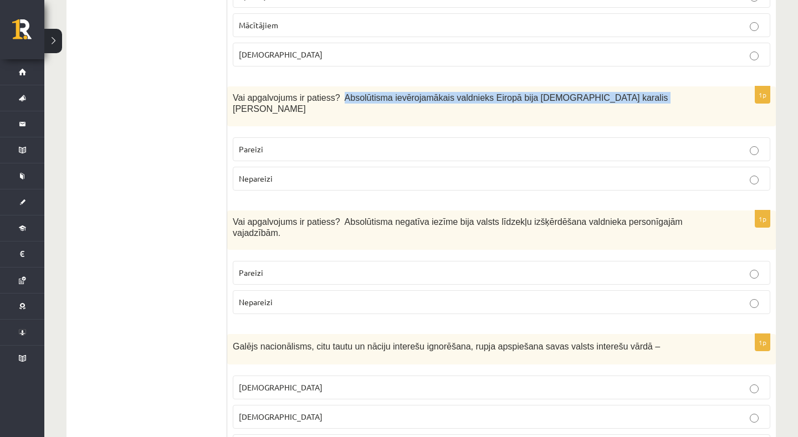
drag, startPoint x: 345, startPoint y: 88, endPoint x: 346, endPoint y: 100, distance: 11.7
click at [346, 100] on div "Vai apgalvojums ir patiess? Absolūtisma ievērojamākais valdnieks Eiropā bija Fr…" at bounding box center [501, 106] width 549 height 40
copy span "Absolūtisma ievērojamākais valdnieks Eiropā bija Francijas karalis Luijs XIV"
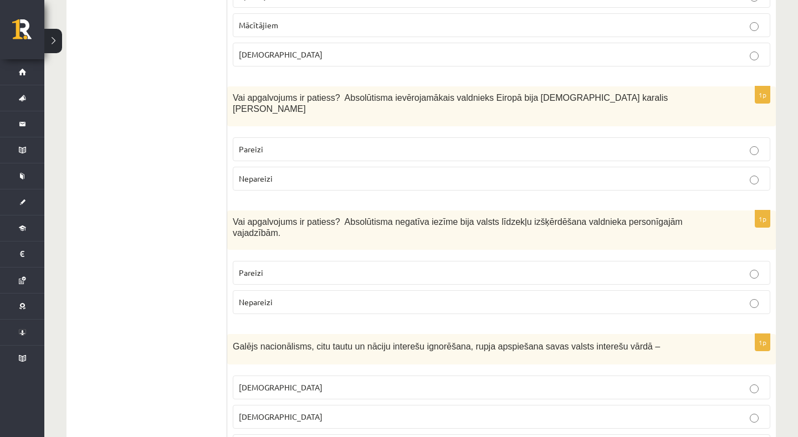
click at [269, 144] on p "Pareizi" at bounding box center [501, 150] width 525 height 12
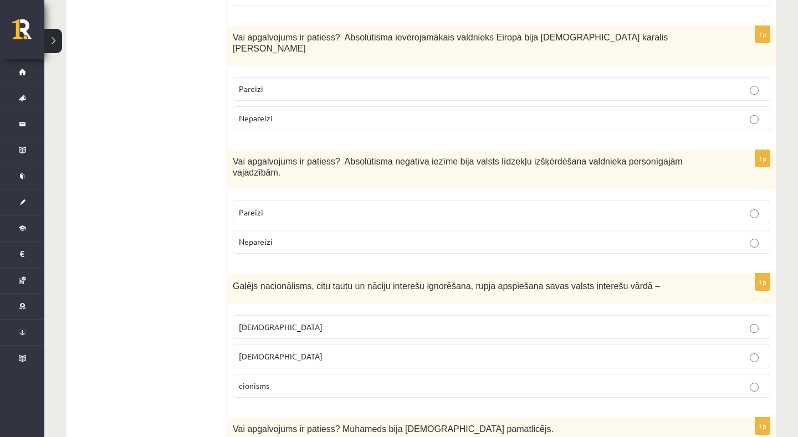
scroll to position [1829, 0]
click at [254, 206] on p "Pareizi" at bounding box center [501, 212] width 525 height 12
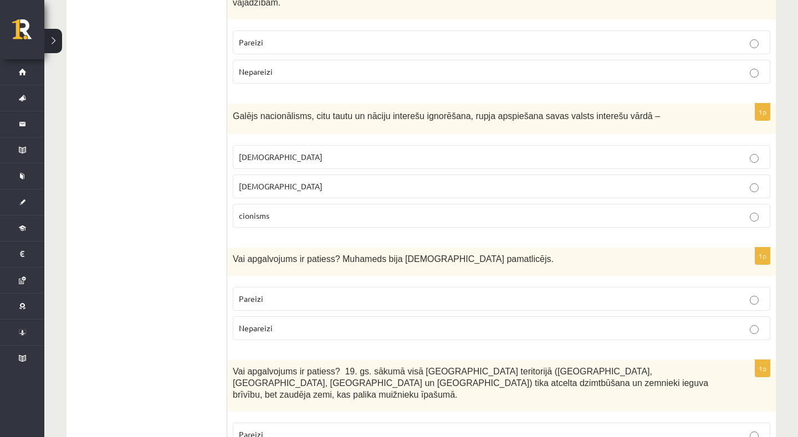
scroll to position [1999, 0]
click at [254, 151] on span "šovinisms" at bounding box center [281, 156] width 84 height 10
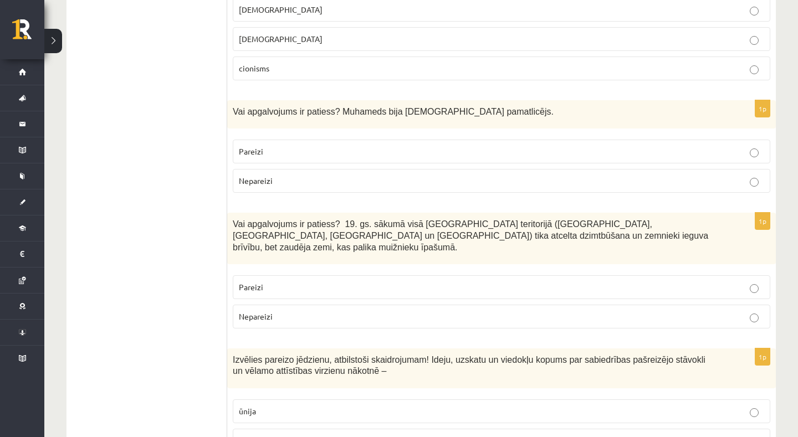
scroll to position [2146, 0]
click at [237, 139] on label "Pareizi" at bounding box center [502, 151] width 538 height 24
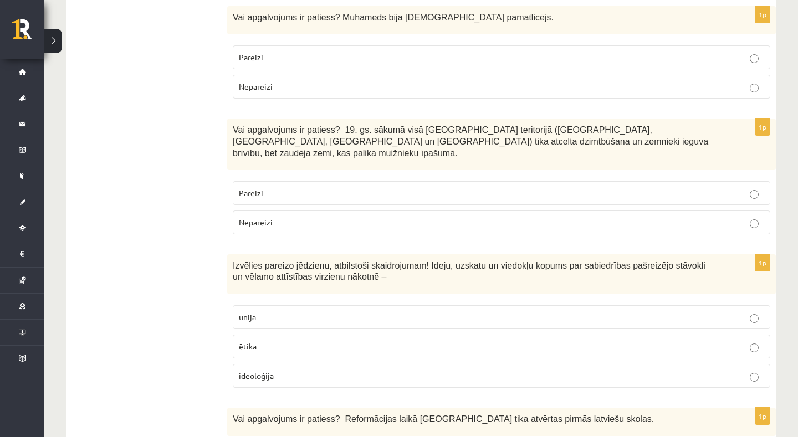
scroll to position [2260, 0]
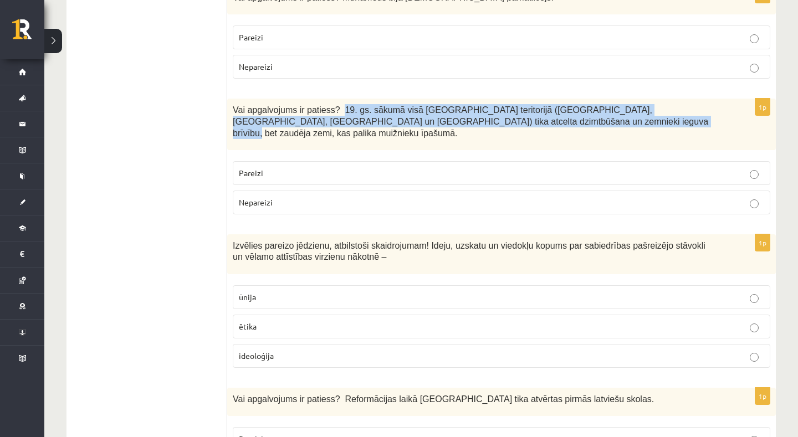
drag, startPoint x: 346, startPoint y: 90, endPoint x: 346, endPoint y: 106, distance: 16.1
click at [346, 106] on p "Vai apgalvojums ir patiess? 19. gs. sākumā visā Latvijas teritorijā (Kurzemē, Z…" at bounding box center [474, 121] width 482 height 34
copy span "19. gs. sākumā visā Latvijas teritorijā (Kurzemē, Zemgalē, Vidzemē un Latgalē) …"
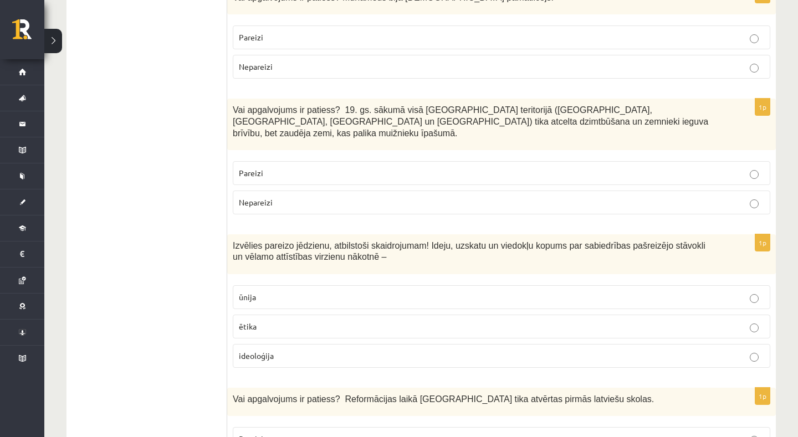
click at [255, 168] on span "Pareizi" at bounding box center [251, 173] width 24 height 10
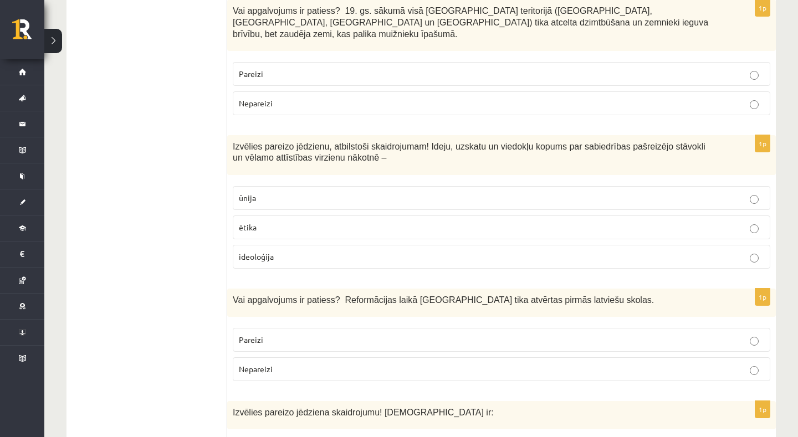
scroll to position [2364, 0]
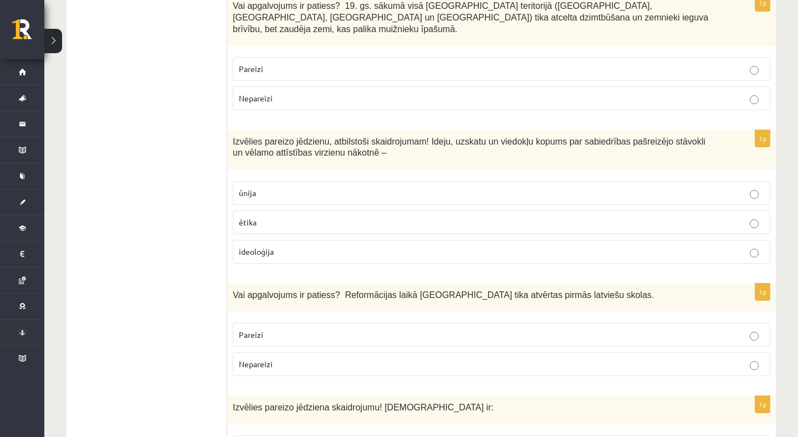
click at [262, 247] on span "ideoloģija" at bounding box center [256, 252] width 35 height 10
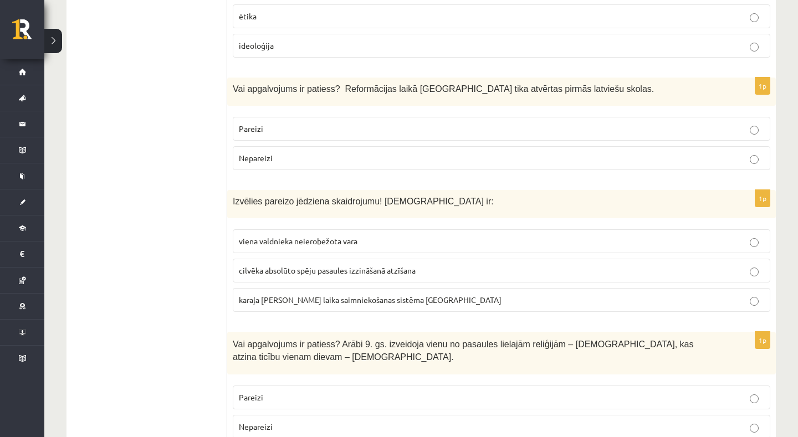
scroll to position [2570, 0]
drag, startPoint x: 346, startPoint y: 55, endPoint x: 347, endPoint y: 63, distance: 8.5
click at [347, 78] on div "Vai apgalvojums ir patiess? Reformācijas laikā Livonijā tika atvērtas pirmās la…" at bounding box center [501, 92] width 549 height 28
copy span "Reformācijas laikā Livonijā tika atvērtas pirmās latviešu skolas."
click at [282, 124] on p "Pareizi" at bounding box center [501, 130] width 525 height 12
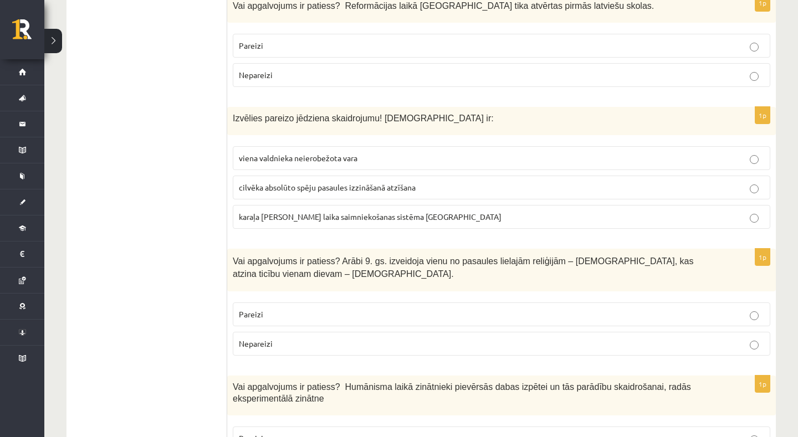
scroll to position [2654, 0]
click at [248, 152] on p "viena valdnieka neierobežota vara" at bounding box center [501, 158] width 525 height 12
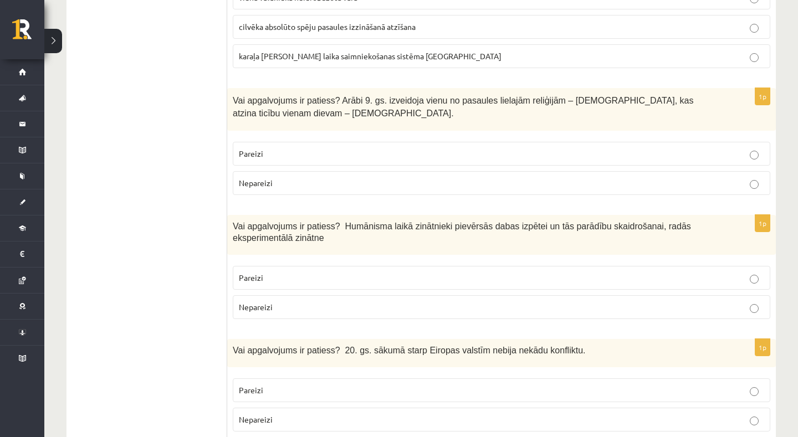
scroll to position [2815, 0]
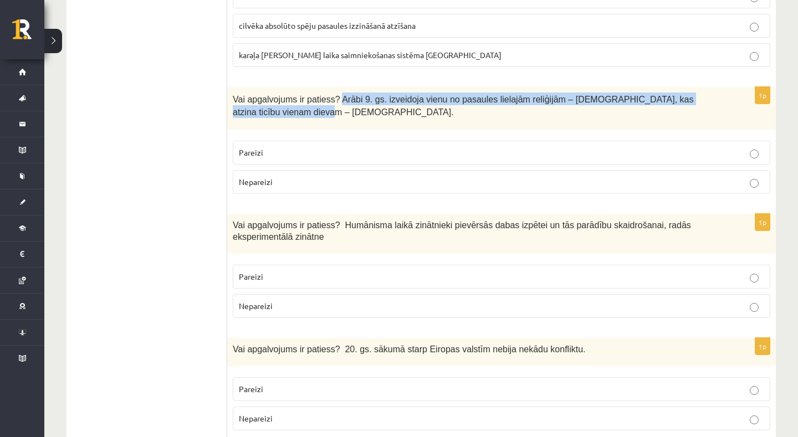
drag, startPoint x: 343, startPoint y: 67, endPoint x: 343, endPoint y: 74, distance: 7.8
click at [343, 93] on p "Vai apgalvojums ir patiess? Arābi 9. gs. izveidoja vienu no pasaules lielajām r…" at bounding box center [474, 105] width 482 height 25
copy span "Arābi 9. gs. izveidoja vienu no pasaules lielajām reliģijām – islāmu, kas atzin…"
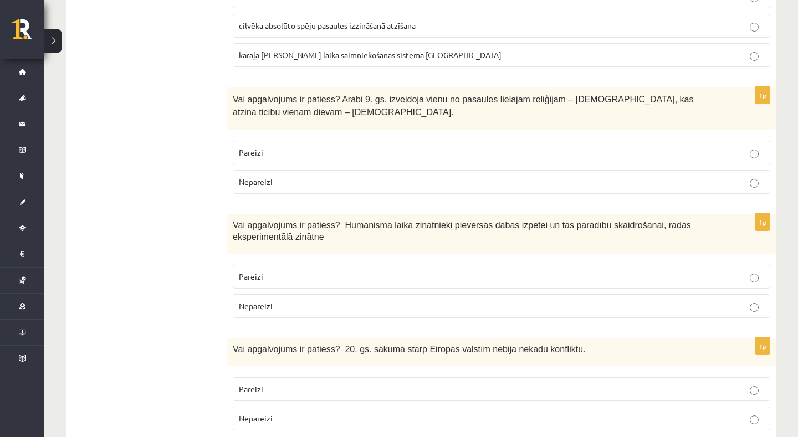
click at [284, 147] on p "Pareizi" at bounding box center [501, 153] width 525 height 12
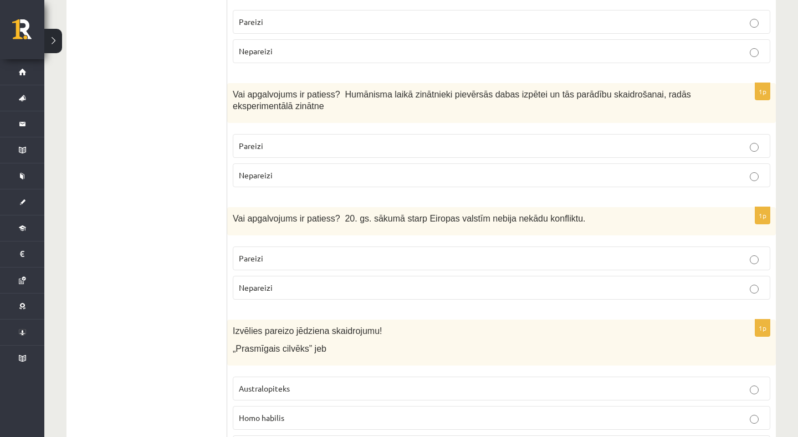
scroll to position [2945, 0]
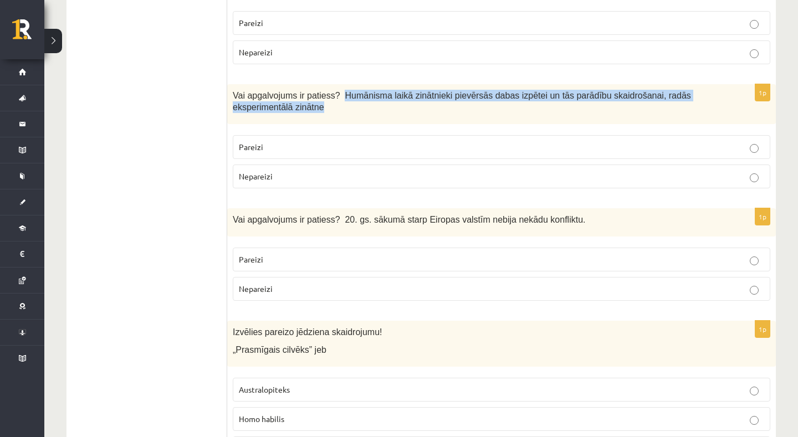
drag, startPoint x: 344, startPoint y: 57, endPoint x: 345, endPoint y: 68, distance: 11.1
click at [345, 90] on p "Vai apgalvojums ir patiess? Humānisma laikā zinātnieki pievērsās dabas izpētei …" at bounding box center [474, 101] width 482 height 23
copy span "Humānisma laikā zinātnieki pievērsās dabas izpētei un tās parādību skaidrošanai…"
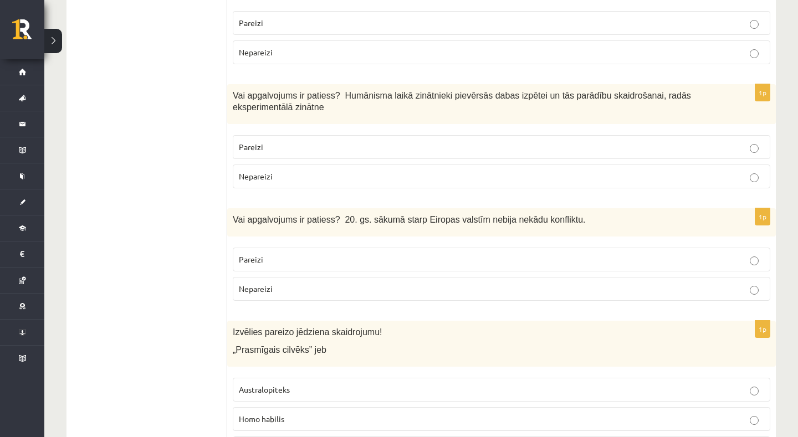
click at [264, 141] on p "Pareizi" at bounding box center [501, 147] width 525 height 12
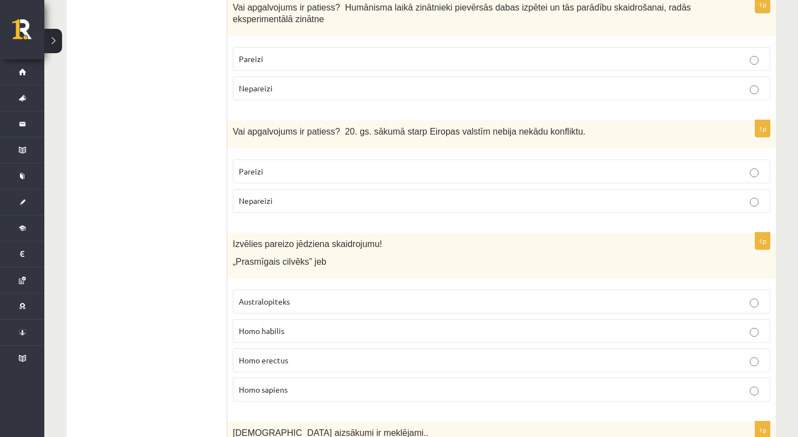
scroll to position [3035, 0]
click at [275, 193] on p "Nepareizi" at bounding box center [501, 199] width 525 height 12
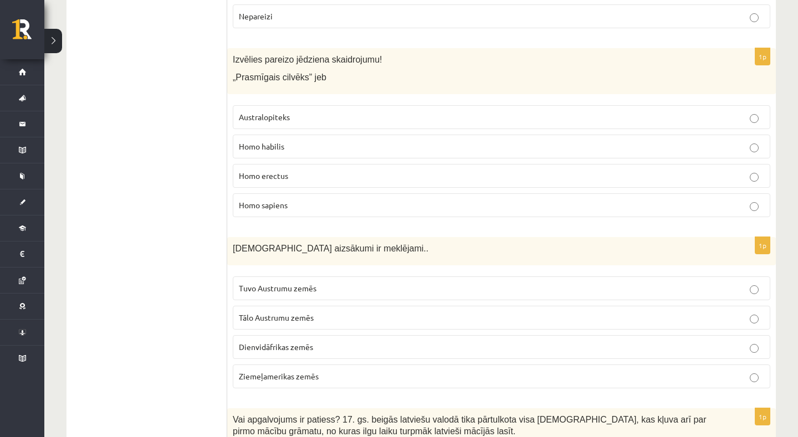
scroll to position [3216, 0]
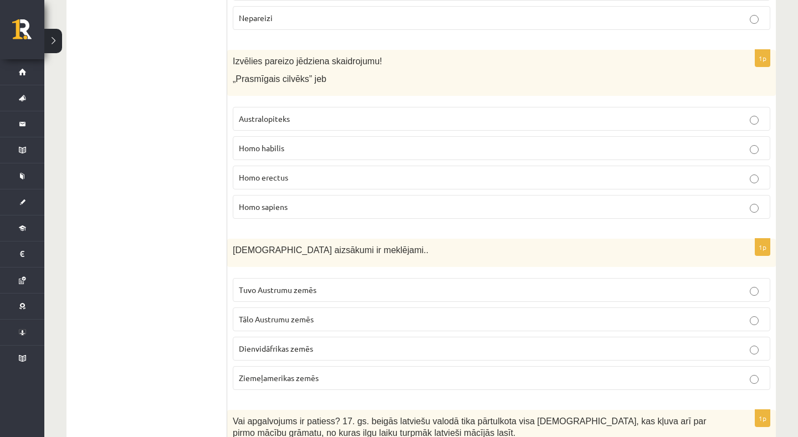
click at [269, 143] on span "Homo habilis" at bounding box center [261, 148] width 45 height 10
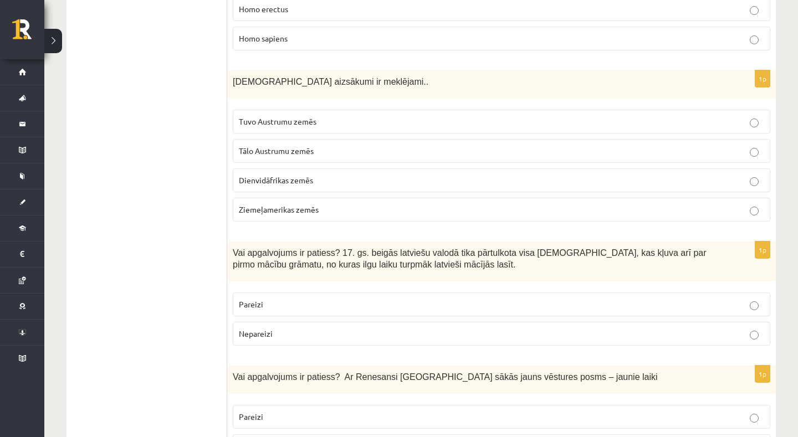
scroll to position [3388, 0]
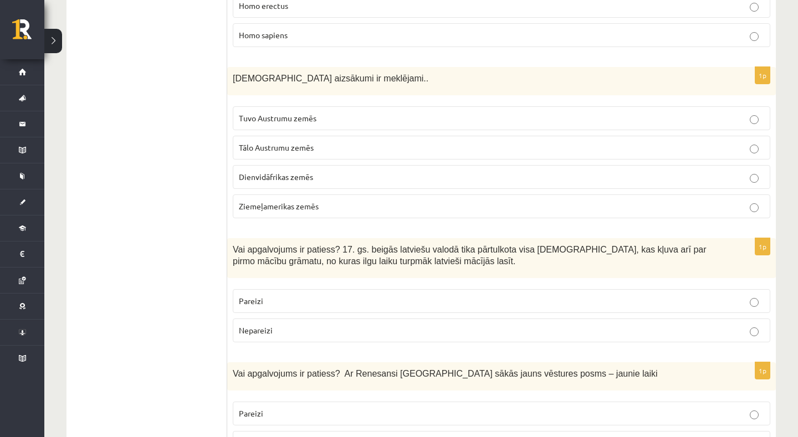
click at [244, 113] on span "Tuvo Austrumu zemēs" at bounding box center [278, 118] width 78 height 10
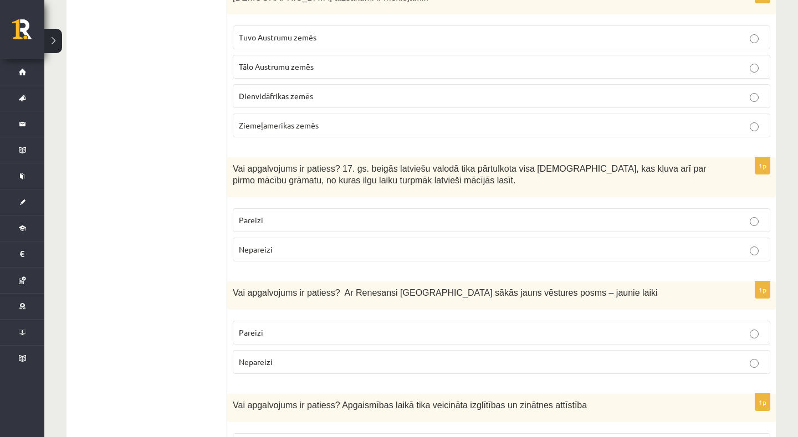
scroll to position [3487, 0]
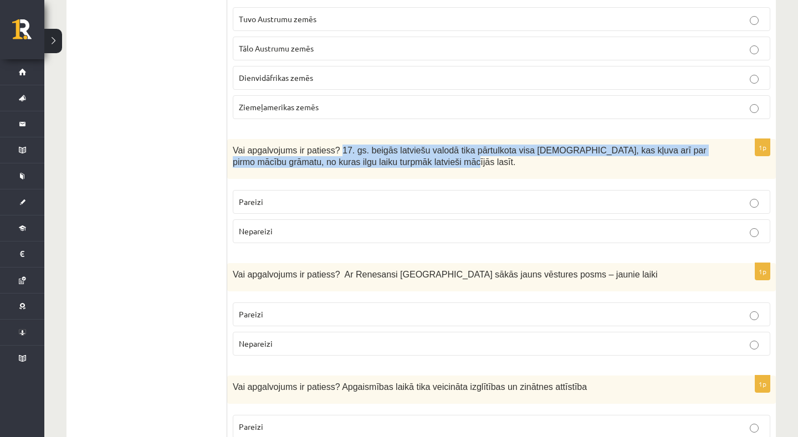
drag, startPoint x: 344, startPoint y: 112, endPoint x: 463, endPoint y: 133, distance: 121.5
click at [463, 139] on div "Vai apgalvojums ir patiess? 17. gs. beigās latviešu valodā tika pārtulkota visa…" at bounding box center [501, 159] width 549 height 40
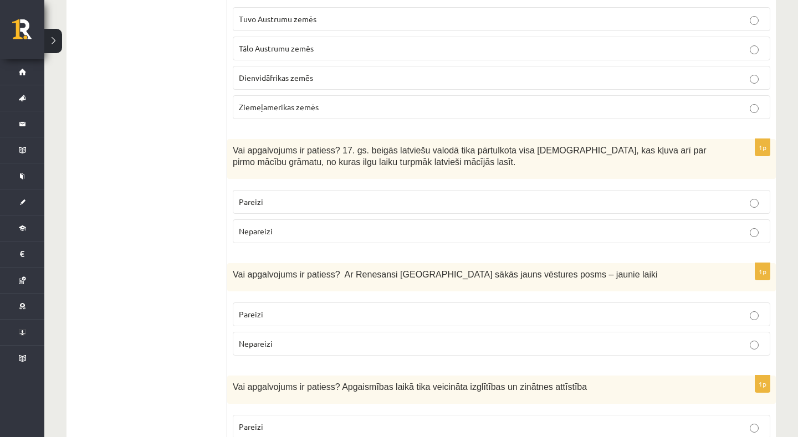
click at [262, 185] on fieldset "Pareizi Nepareizi" at bounding box center [502, 216] width 538 height 62
click at [264, 190] on label "Pareizi" at bounding box center [502, 202] width 538 height 24
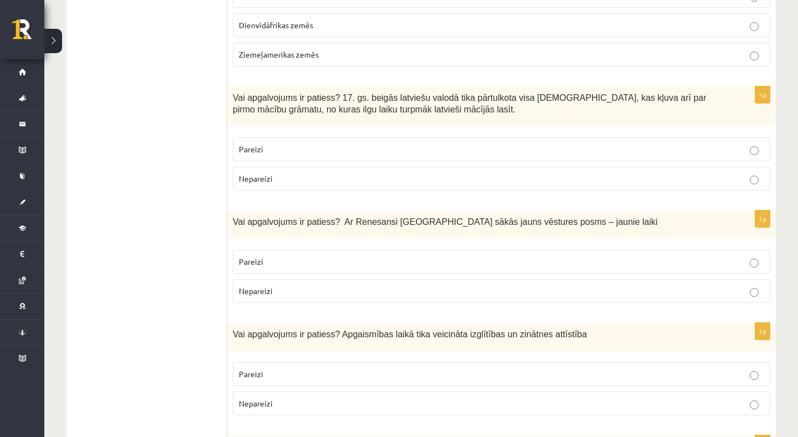
scroll to position [3603, 0]
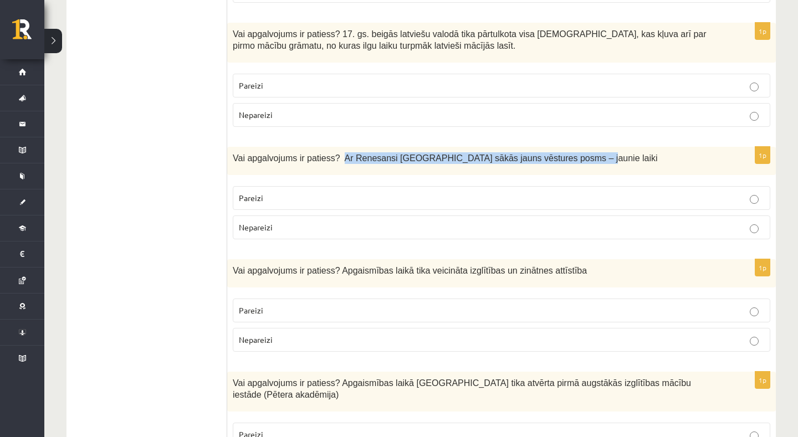
drag, startPoint x: 345, startPoint y: 120, endPoint x: 348, endPoint y: 130, distance: 10.4
click at [348, 147] on div "Vai apgalvojums ir patiess? Ar Renesansi Eiropā sākās jauns vēstures posms – ja…" at bounding box center [501, 161] width 549 height 28
click at [268, 192] on p "Pareizi" at bounding box center [501, 198] width 525 height 12
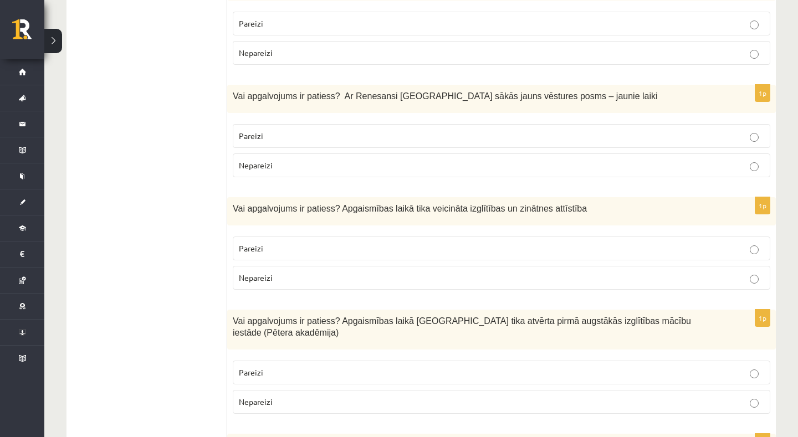
scroll to position [3676, 0]
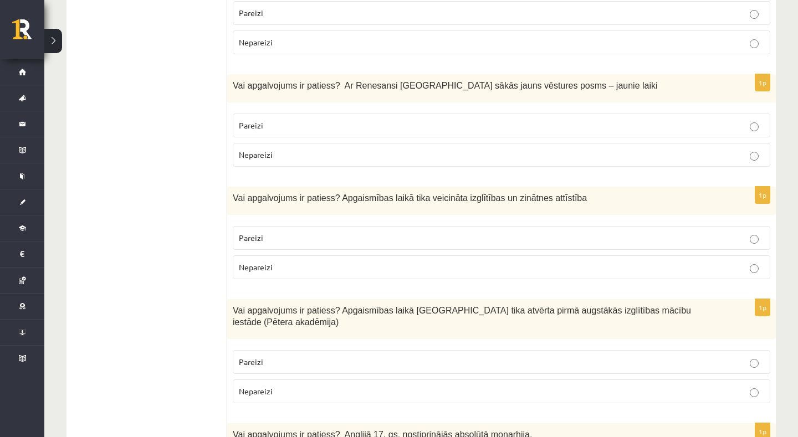
click at [257, 226] on label "Pareizi" at bounding box center [502, 238] width 538 height 24
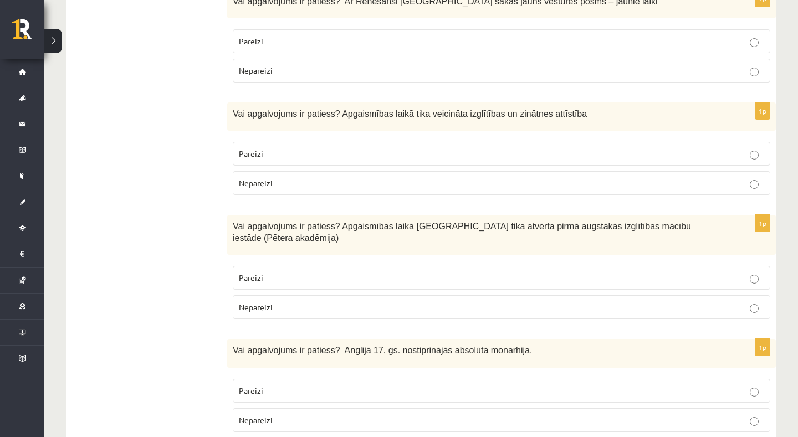
scroll to position [3759, 0]
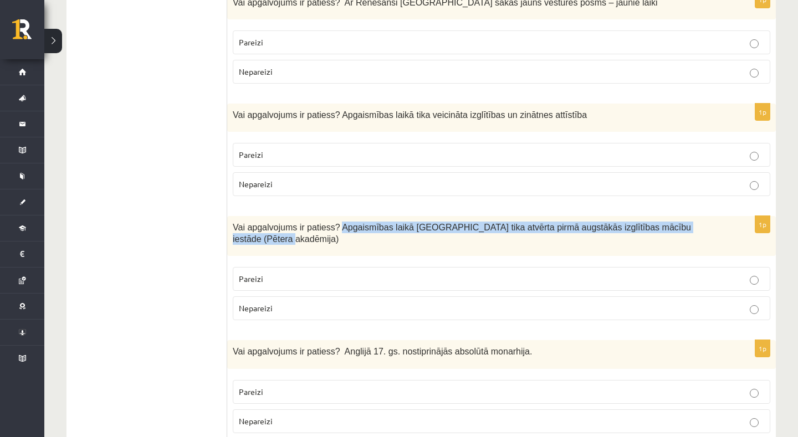
drag, startPoint x: 342, startPoint y: 190, endPoint x: 346, endPoint y: 204, distance: 14.9
click at [346, 222] on p "Vai apgalvojums ir patiess? Apgaismības laikā Jelgavā tika atvērta pirmā augstā…" at bounding box center [474, 233] width 482 height 23
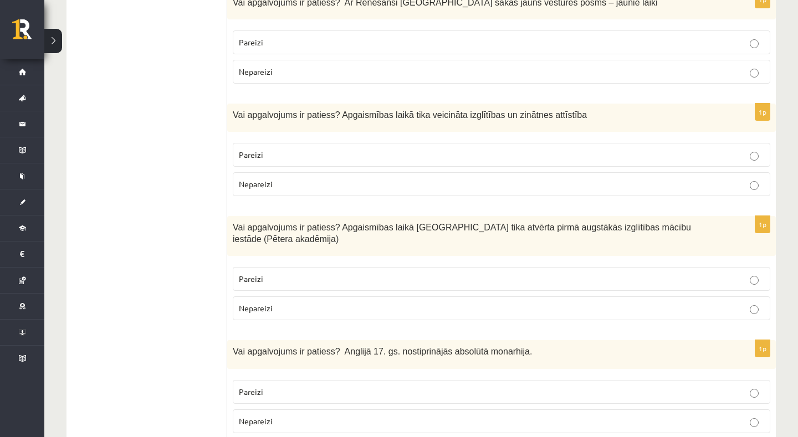
click at [264, 273] on p "Pareizi" at bounding box center [501, 279] width 525 height 12
drag, startPoint x: 347, startPoint y: 313, endPoint x: 349, endPoint y: 328, distance: 15.1
click at [349, 340] on div "Vai apgalvojums ir patiess? Anglijā 17. gs. nostiprinājās absolūtā monarhija." at bounding box center [501, 354] width 549 height 28
click at [292, 375] on fieldset "Pareizi Nepareizi" at bounding box center [502, 406] width 538 height 62
click at [272, 386] on p "Pareizi" at bounding box center [501, 392] width 525 height 12
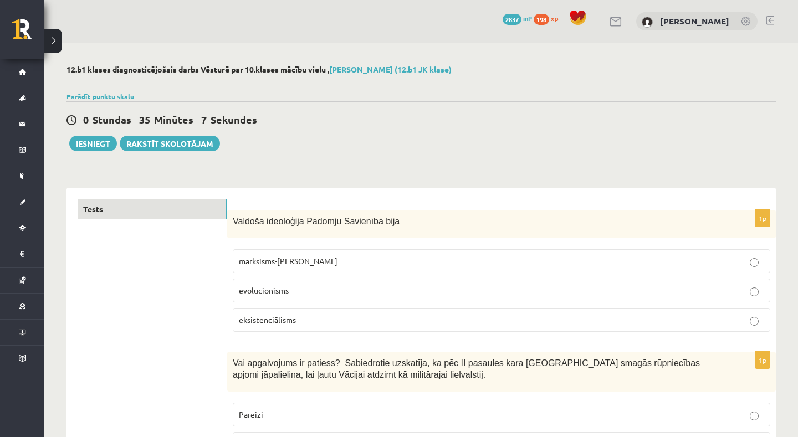
scroll to position [0, 0]
click at [84, 139] on button "Iesniegt" at bounding box center [93, 144] width 48 height 16
click at [83, 147] on button "Iesniegt" at bounding box center [93, 144] width 48 height 16
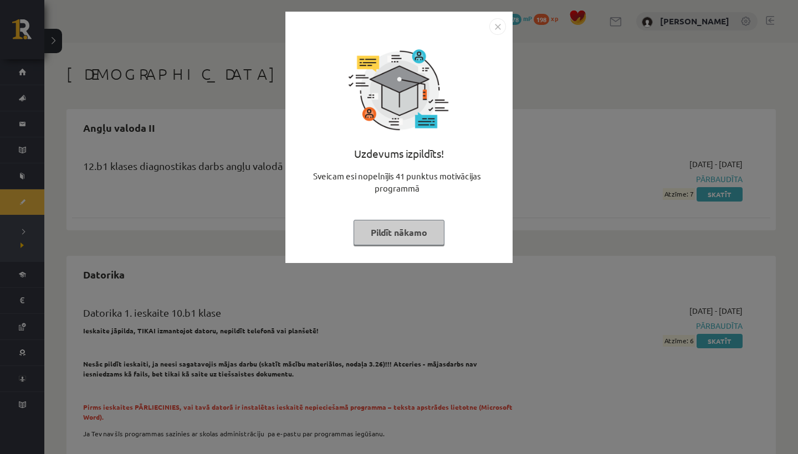
click at [413, 227] on button "Pildīt nākamo" at bounding box center [399, 232] width 91 height 25
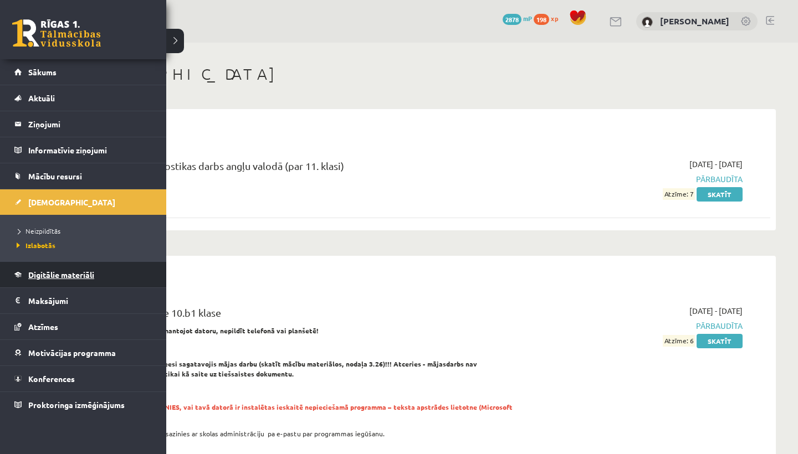
click at [70, 279] on span "Digitālie materiāli" at bounding box center [61, 275] width 66 height 10
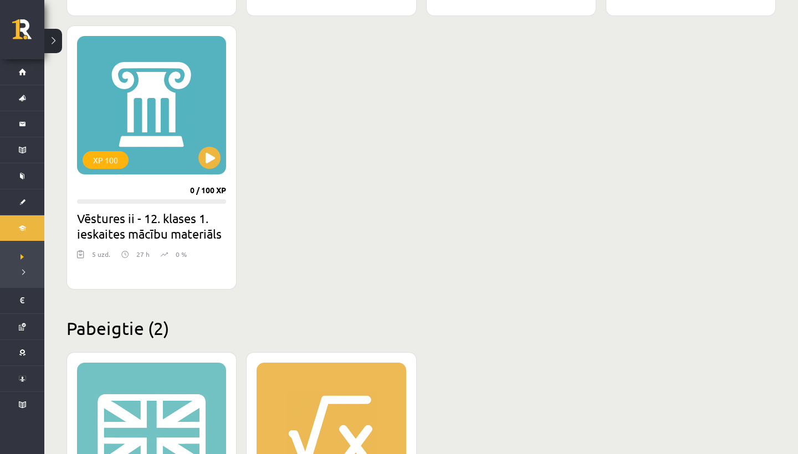
scroll to position [991, 0]
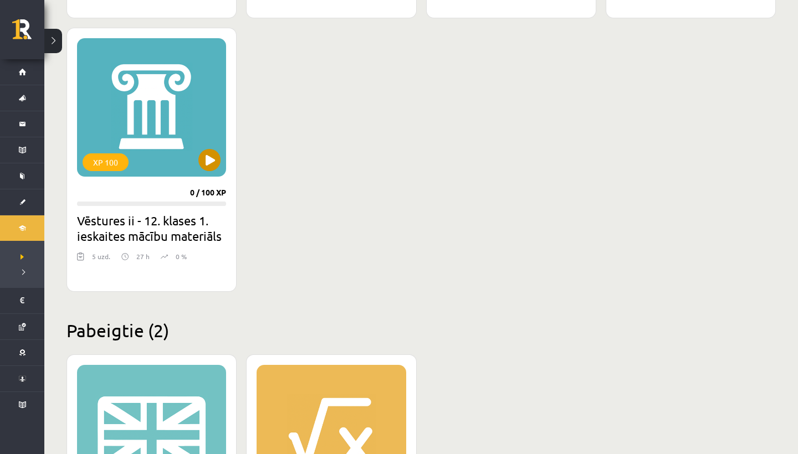
click at [206, 162] on button at bounding box center [209, 160] width 22 height 22
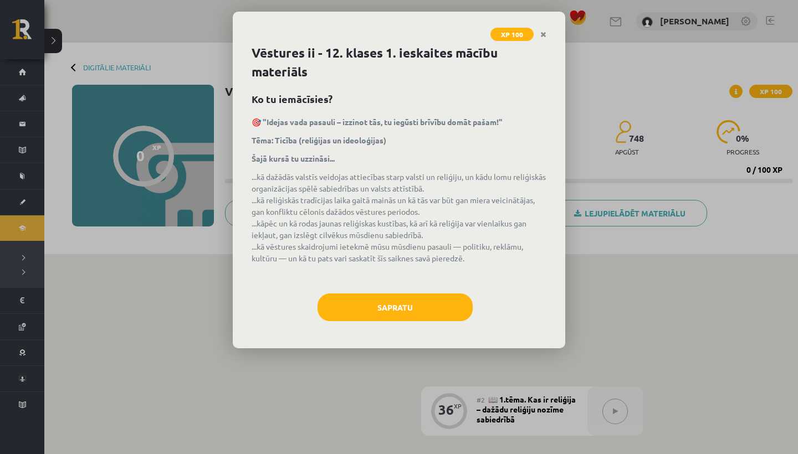
click at [380, 326] on div "Sapratu" at bounding box center [399, 312] width 295 height 36
click at [406, 321] on button "Sapratu" at bounding box center [395, 308] width 155 height 28
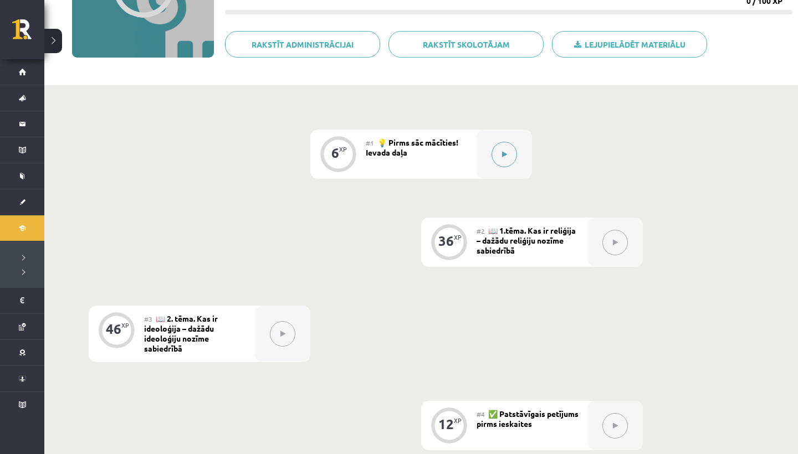
scroll to position [161, 0]
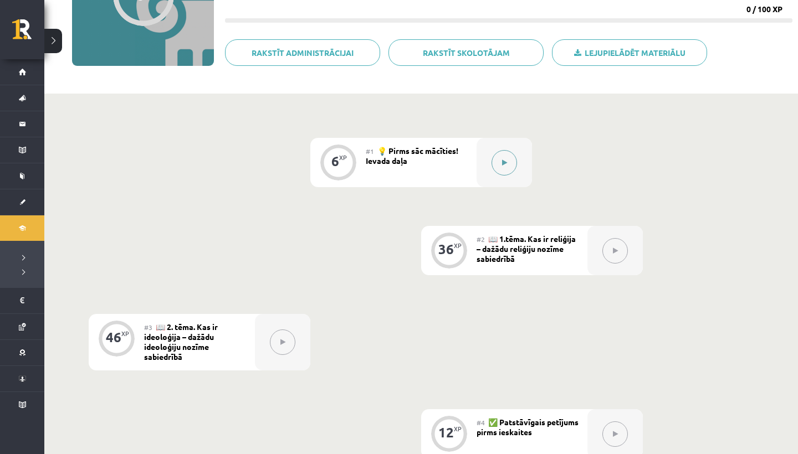
click at [507, 154] on button at bounding box center [504, 162] width 25 height 25
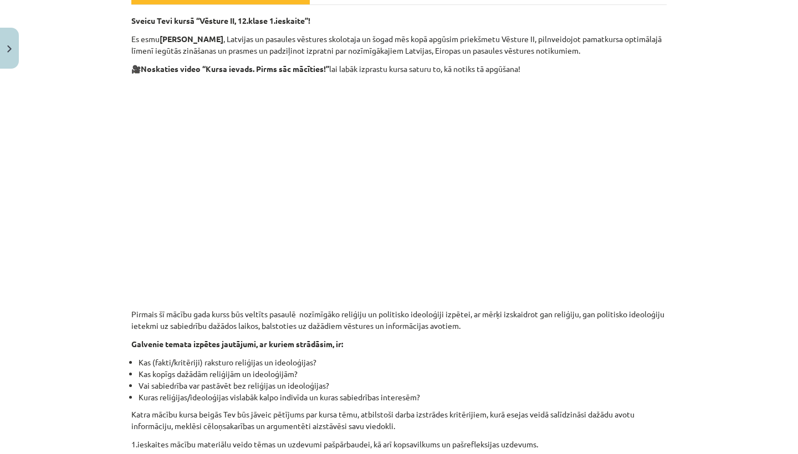
scroll to position [185, 0]
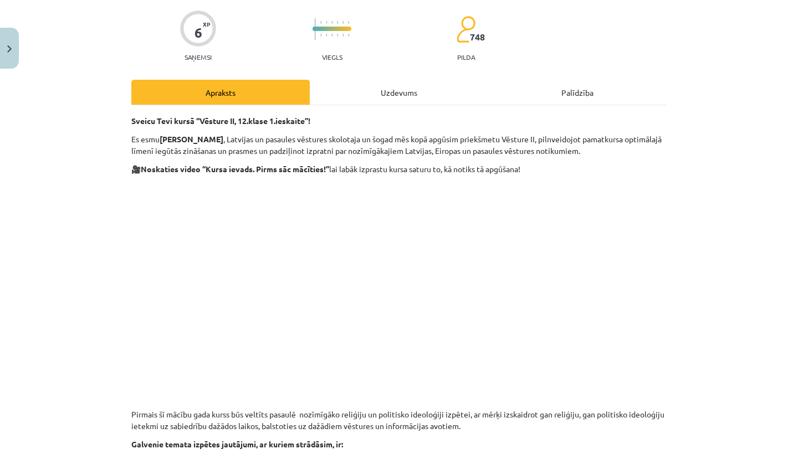
click at [380, 90] on div "Uzdevums" at bounding box center [399, 92] width 178 height 25
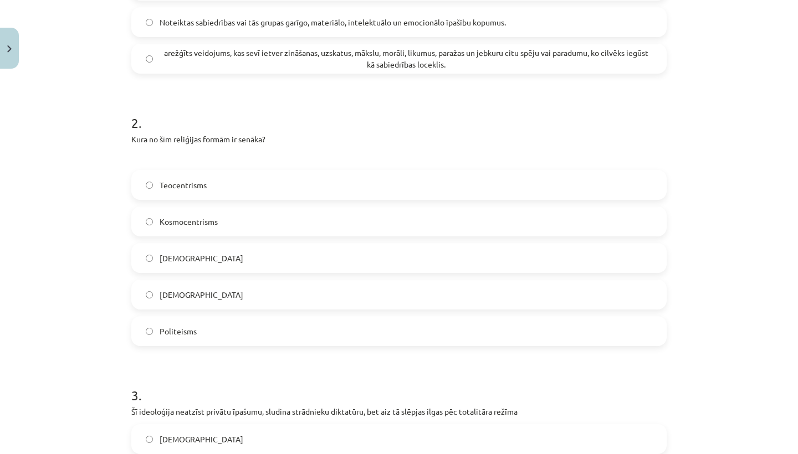
scroll to position [0, 0]
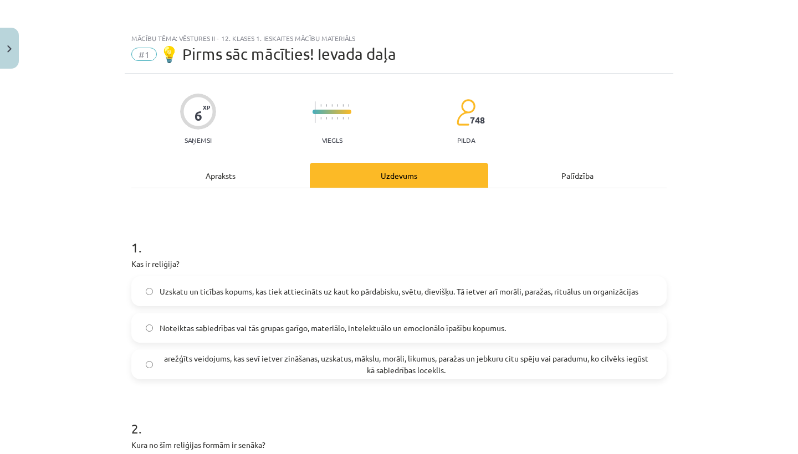
click at [219, 169] on div "Apraksts" at bounding box center [220, 175] width 178 height 25
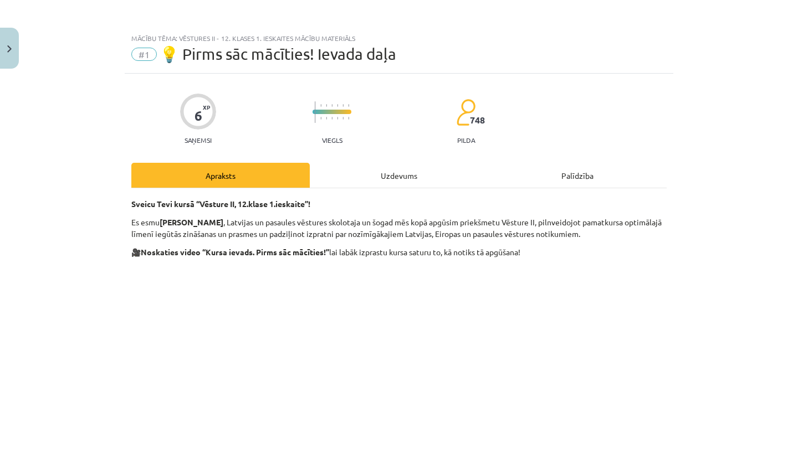
click at [391, 167] on div "Uzdevums" at bounding box center [399, 175] width 178 height 25
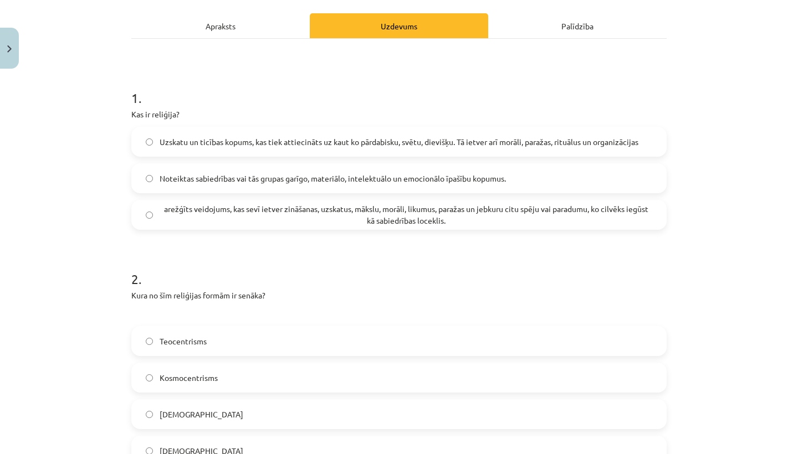
scroll to position [149, 0]
click at [293, 140] on span "Uzskatu un ticības kopums, kas tiek attiecināts uz kaut ko pārdabisku, svētu, d…" at bounding box center [399, 143] width 479 height 12
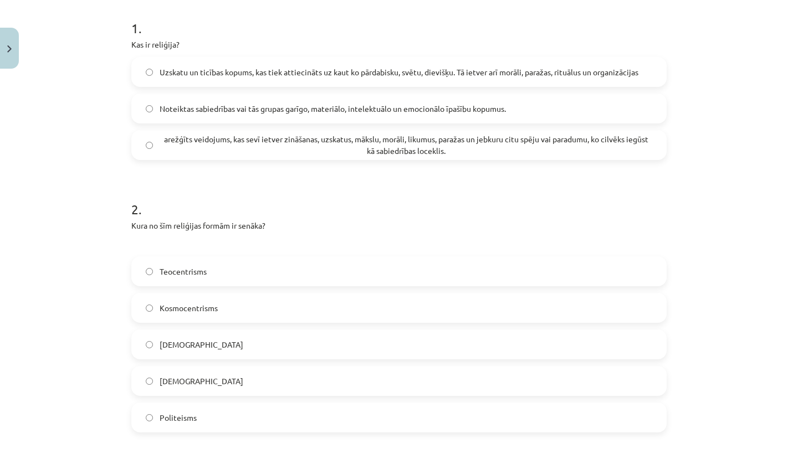
scroll to position [228, 0]
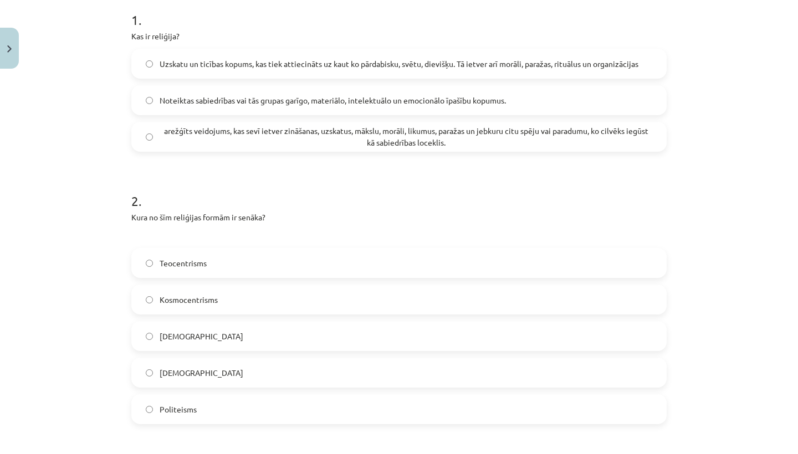
click at [195, 422] on label "Politeisms" at bounding box center [398, 410] width 533 height 28
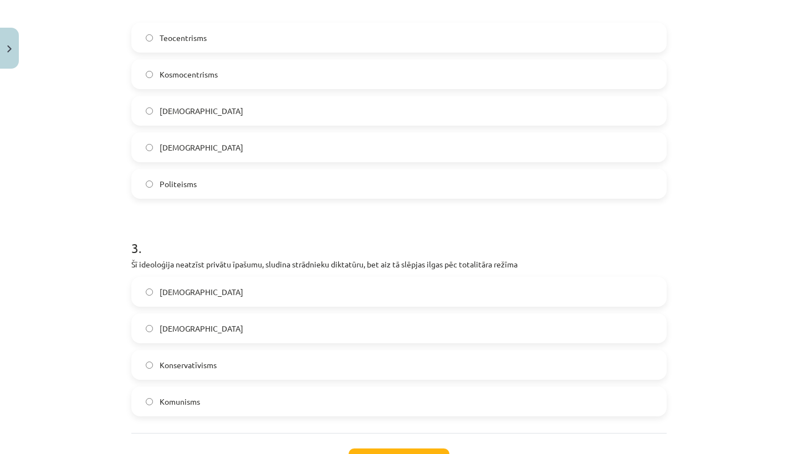
scroll to position [459, 0]
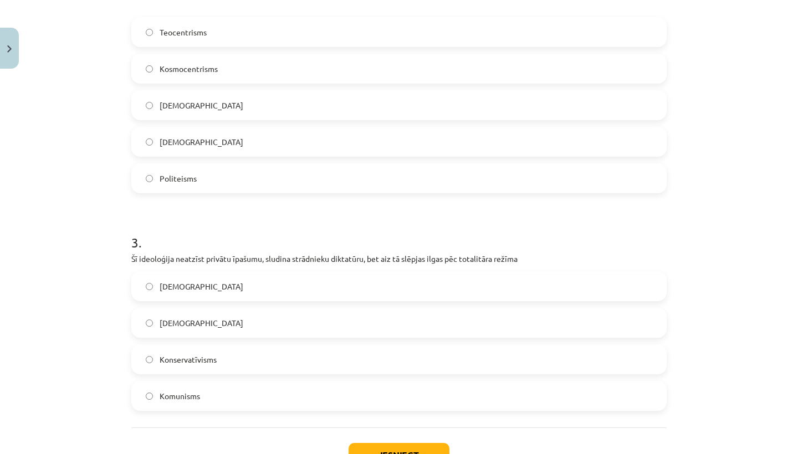
click at [157, 408] on label "Komunisms" at bounding box center [398, 396] width 533 height 28
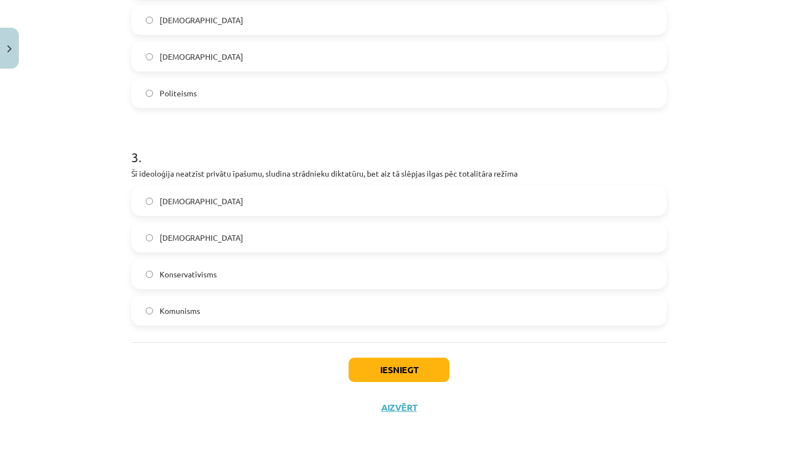
scroll to position [546, 0]
click at [402, 373] on button "Iesniegt" at bounding box center [399, 370] width 101 height 24
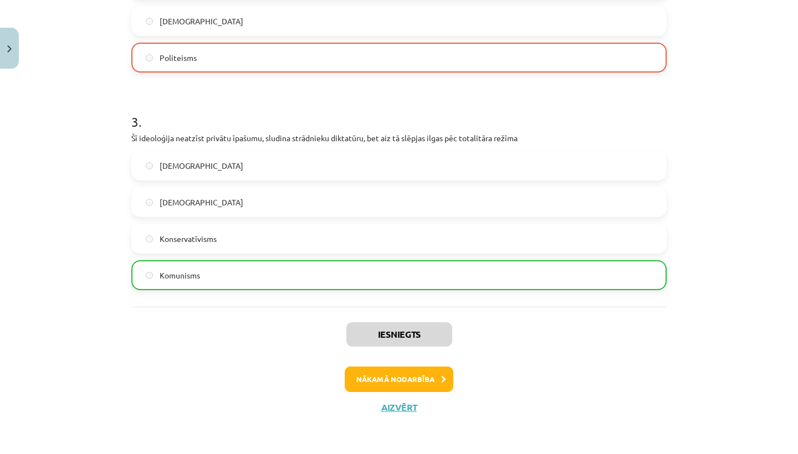
scroll to position [581, 0]
click at [372, 379] on button "Nākamā nodarbība" at bounding box center [399, 379] width 109 height 25
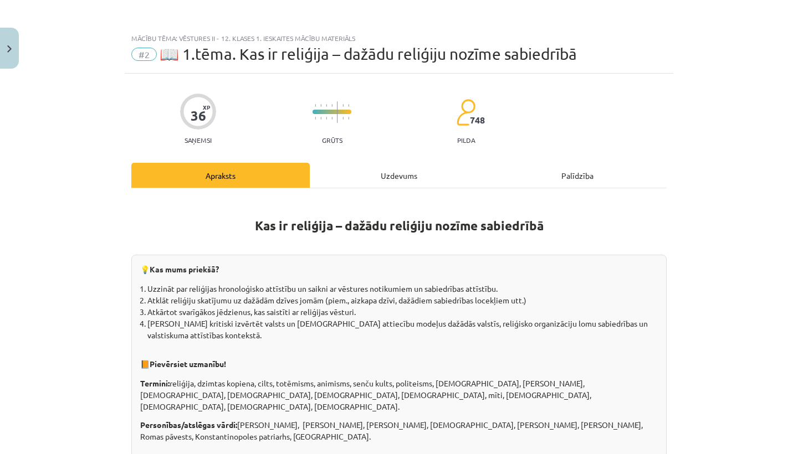
scroll to position [0, 0]
click at [386, 165] on div "Uzdevums" at bounding box center [399, 175] width 178 height 25
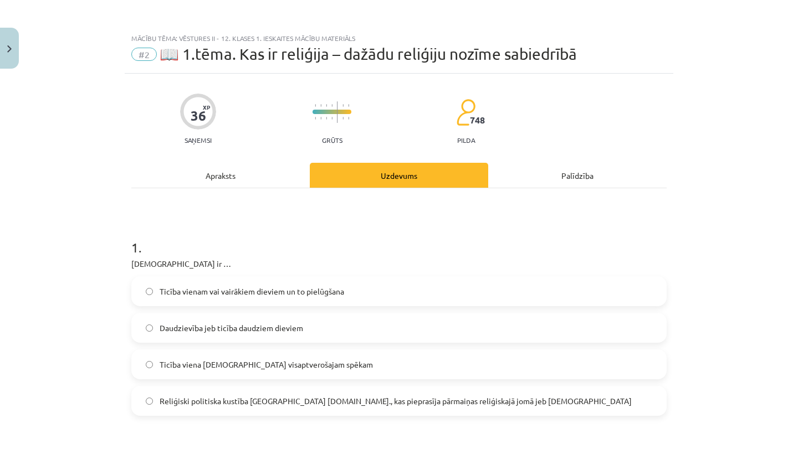
scroll to position [28, 0]
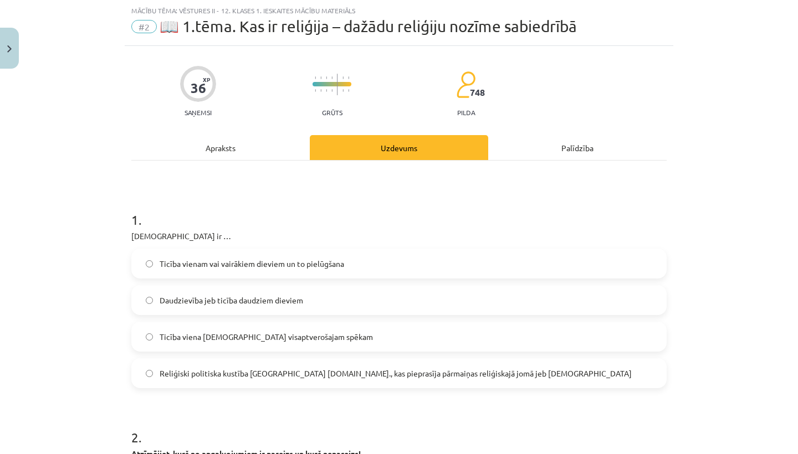
click at [218, 336] on span "Ticība viena [DEMOGRAPHIC_DATA] visaptverošajam spēkam" at bounding box center [266, 337] width 213 height 12
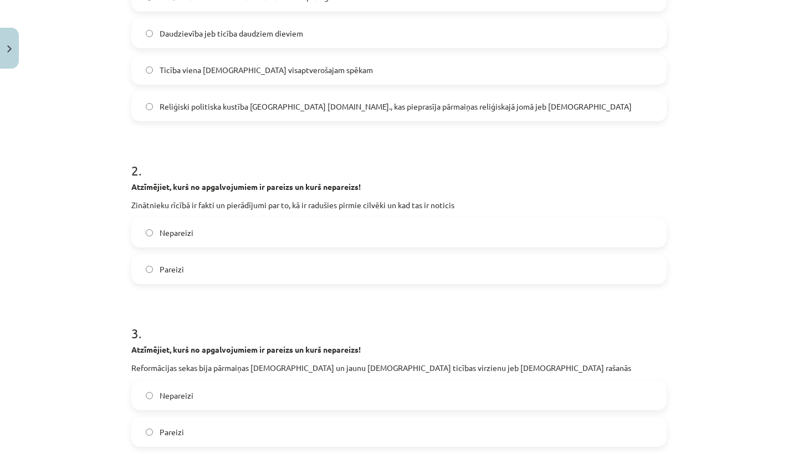
scroll to position [299, 0]
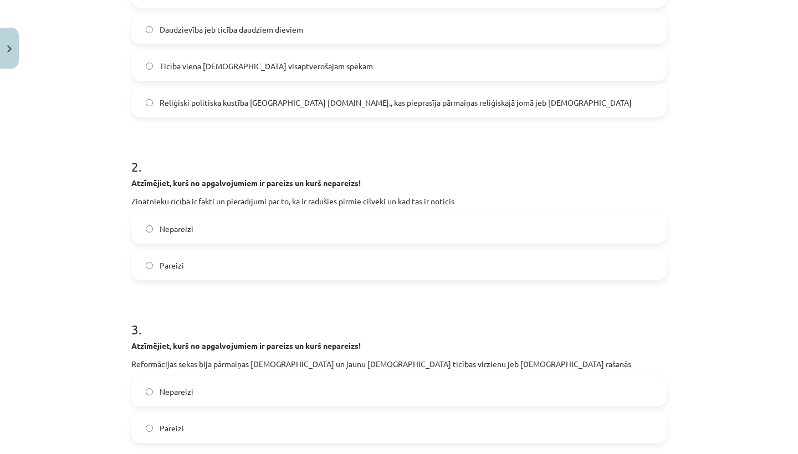
click at [141, 264] on label "Pareizi" at bounding box center [398, 266] width 533 height 28
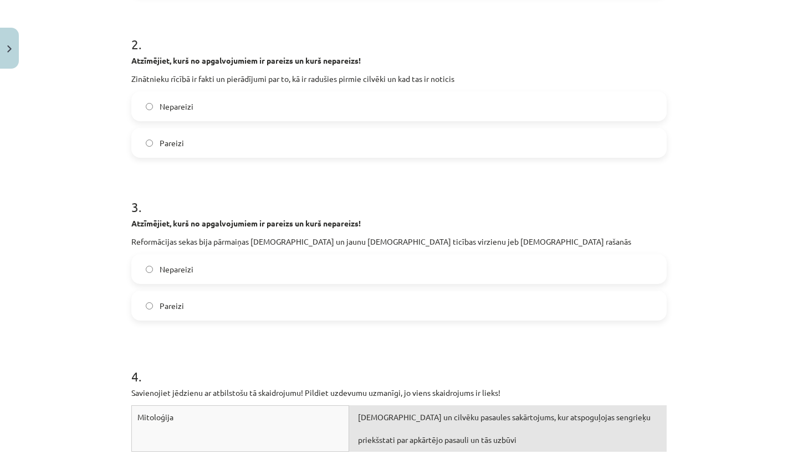
scroll to position [421, 0]
click at [162, 302] on span "Pareizi" at bounding box center [172, 307] width 24 height 12
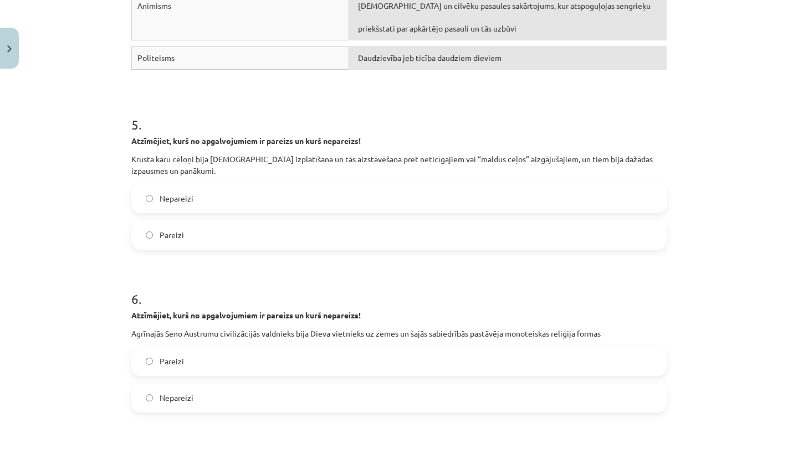
scroll to position [938, 0]
click at [139, 232] on label "Pareizi" at bounding box center [398, 234] width 533 height 28
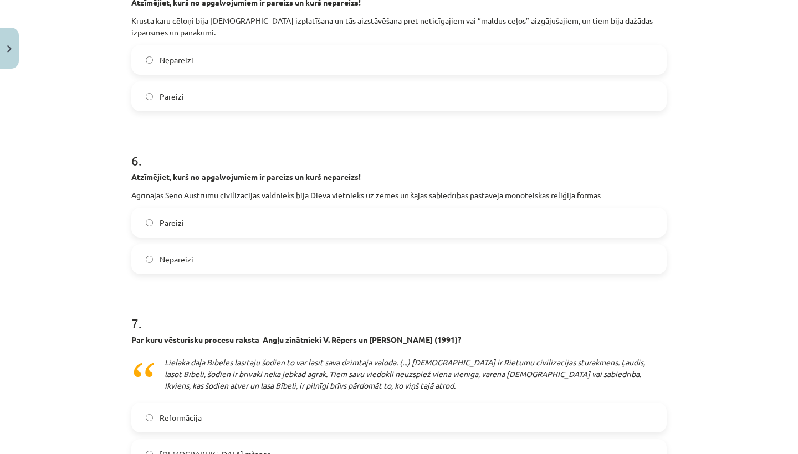
scroll to position [1079, 0]
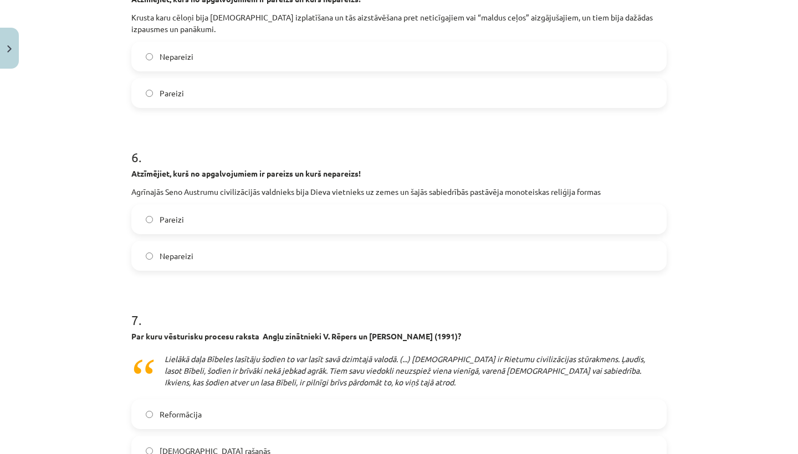
click at [212, 218] on label "Pareizi" at bounding box center [398, 220] width 533 height 28
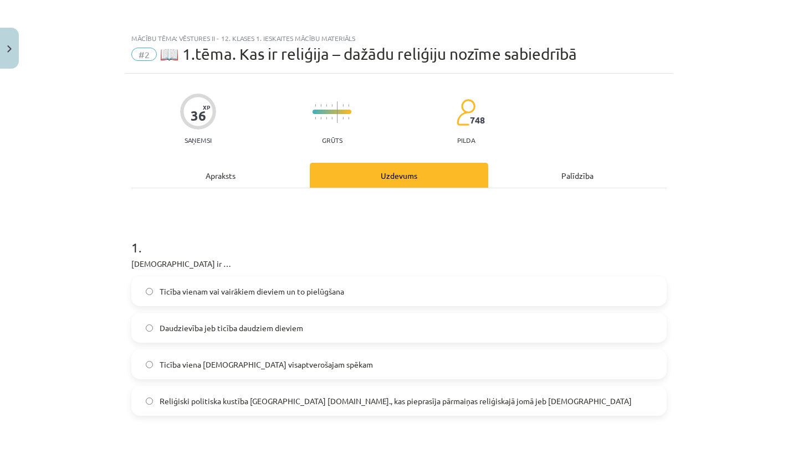
scroll to position [0, 0]
click at [213, 173] on div "Apraksts" at bounding box center [220, 175] width 178 height 25
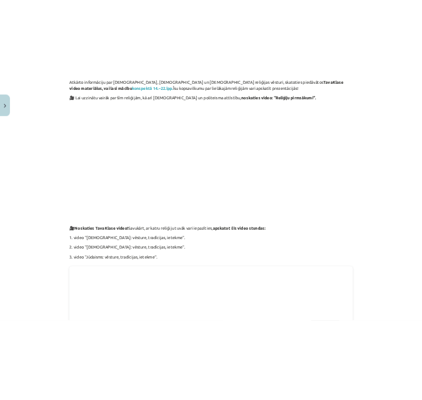
scroll to position [478, 0]
